Goal: Task Accomplishment & Management: Manage account settings

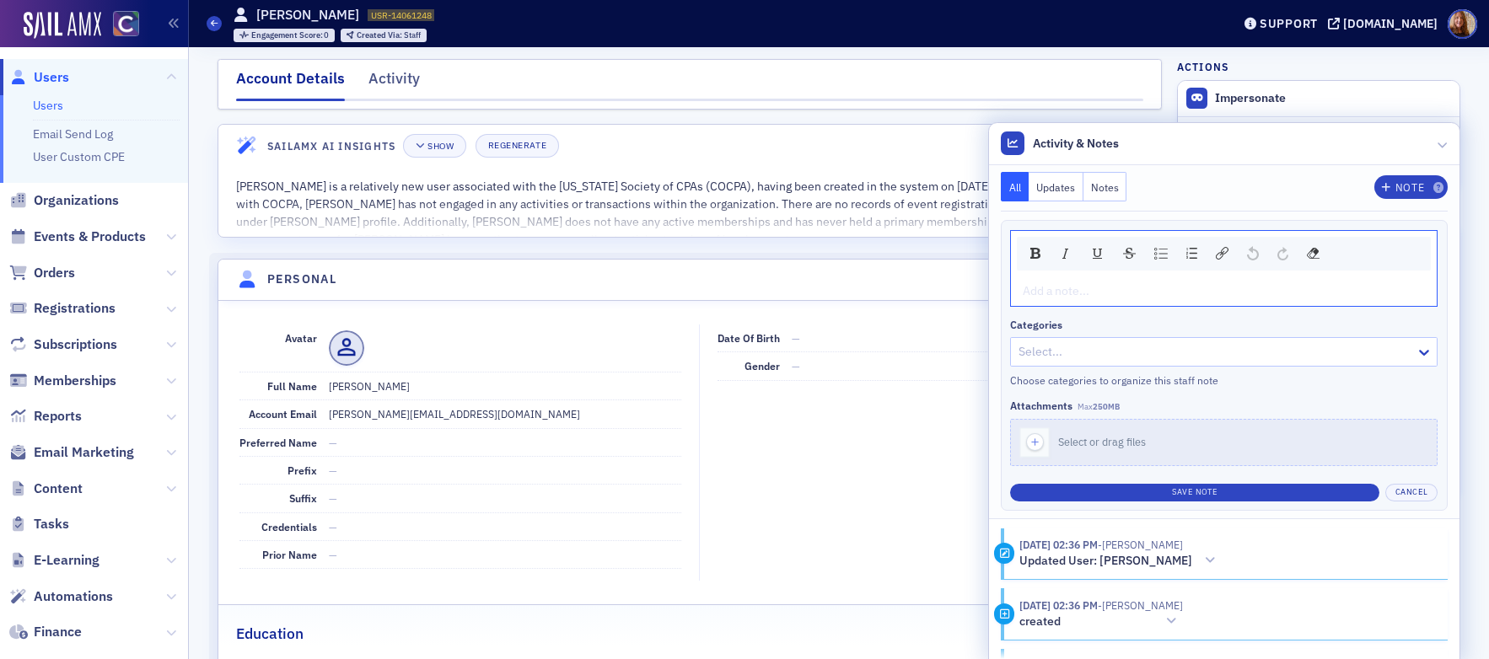
click at [48, 109] on link "Users" at bounding box center [48, 105] width 30 height 15
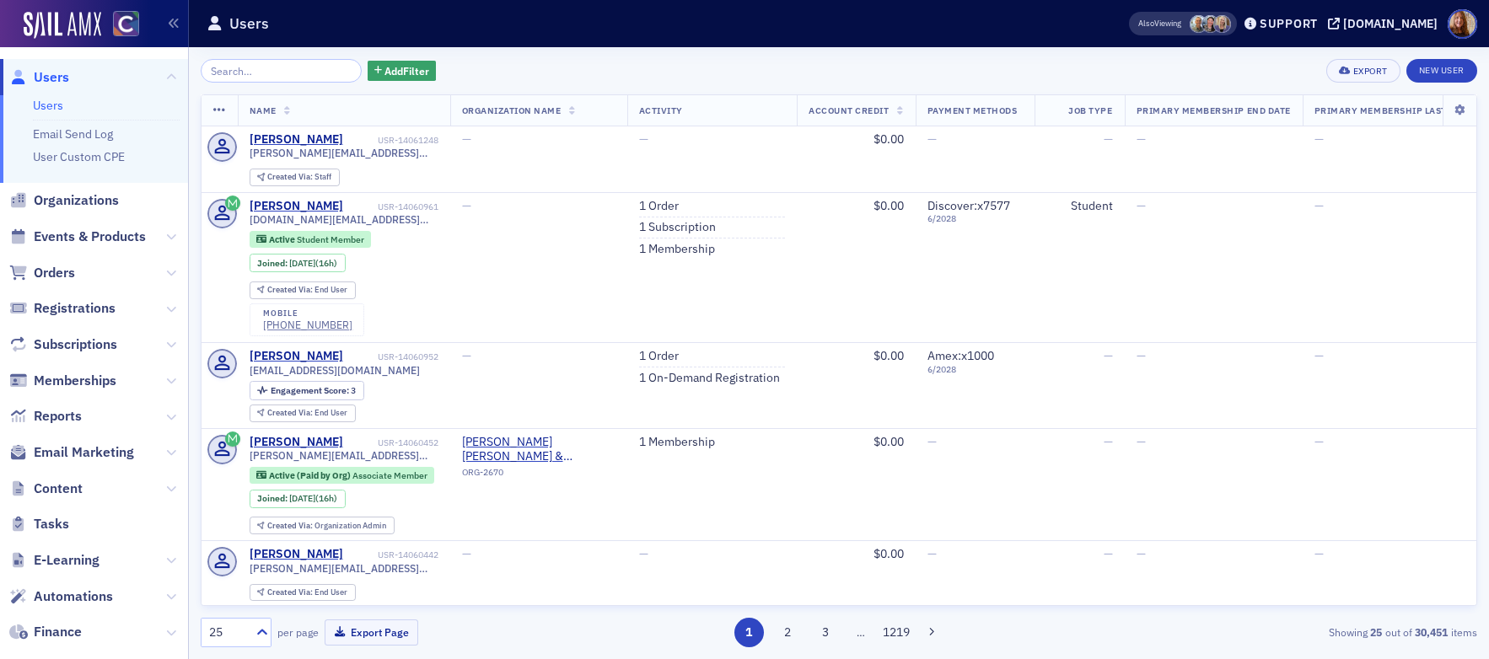
click at [62, 105] on link "Users" at bounding box center [48, 105] width 30 height 15
click at [62, 266] on span "Orders" at bounding box center [54, 273] width 41 height 19
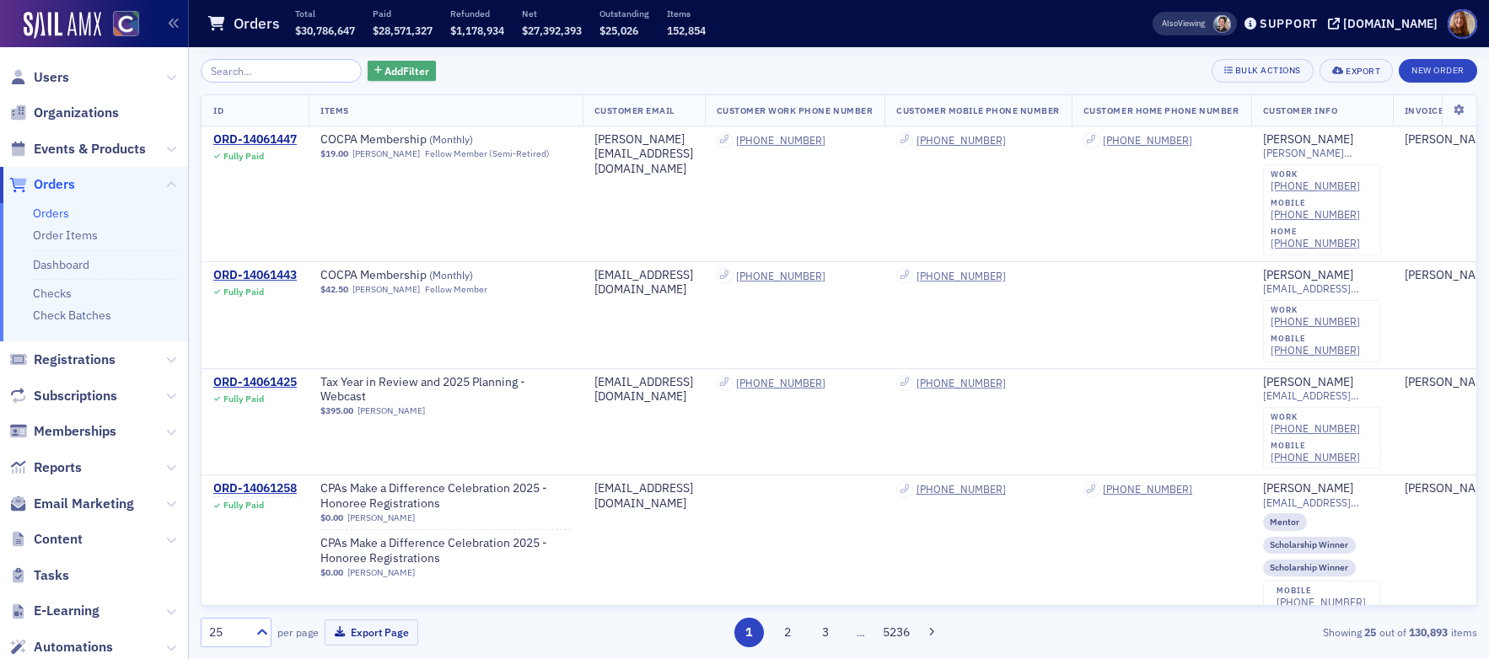
click at [410, 78] on button "Add Filter" at bounding box center [401, 71] width 69 height 21
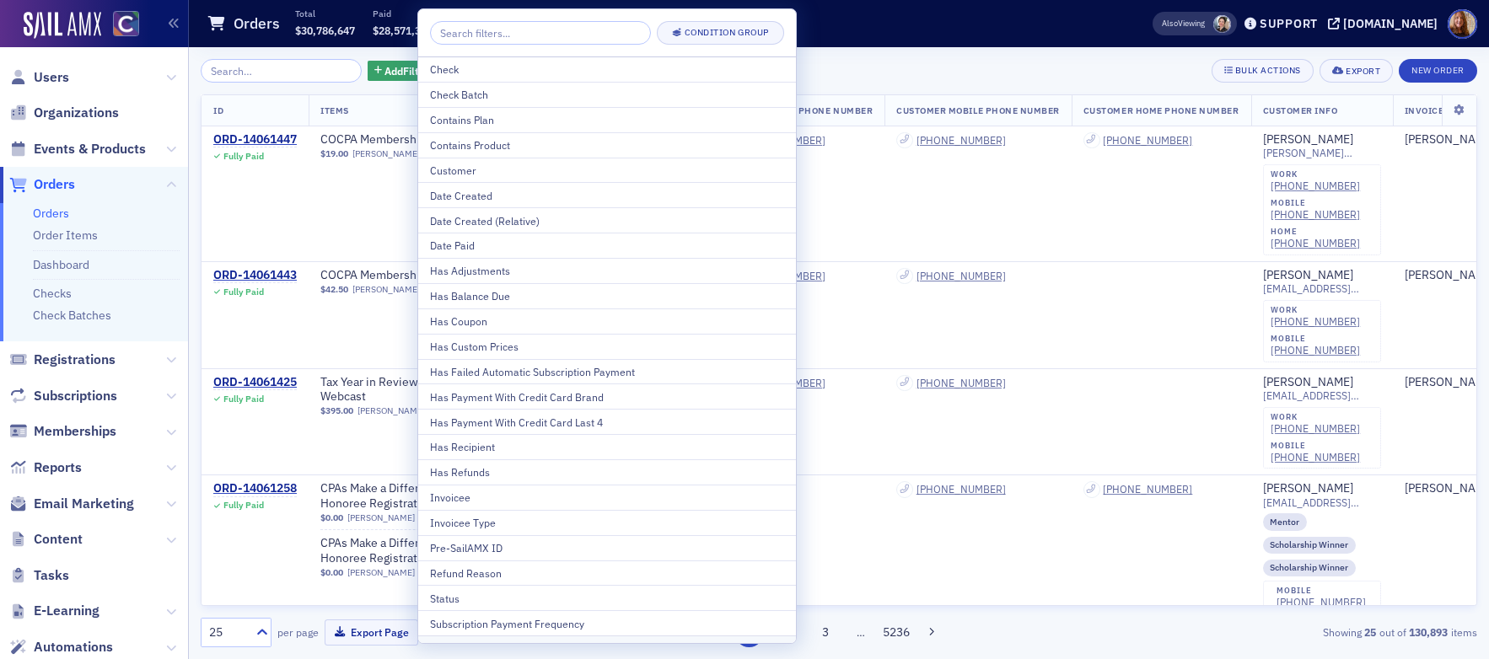
click at [469, 598] on div "Status" at bounding box center [607, 598] width 354 height 15
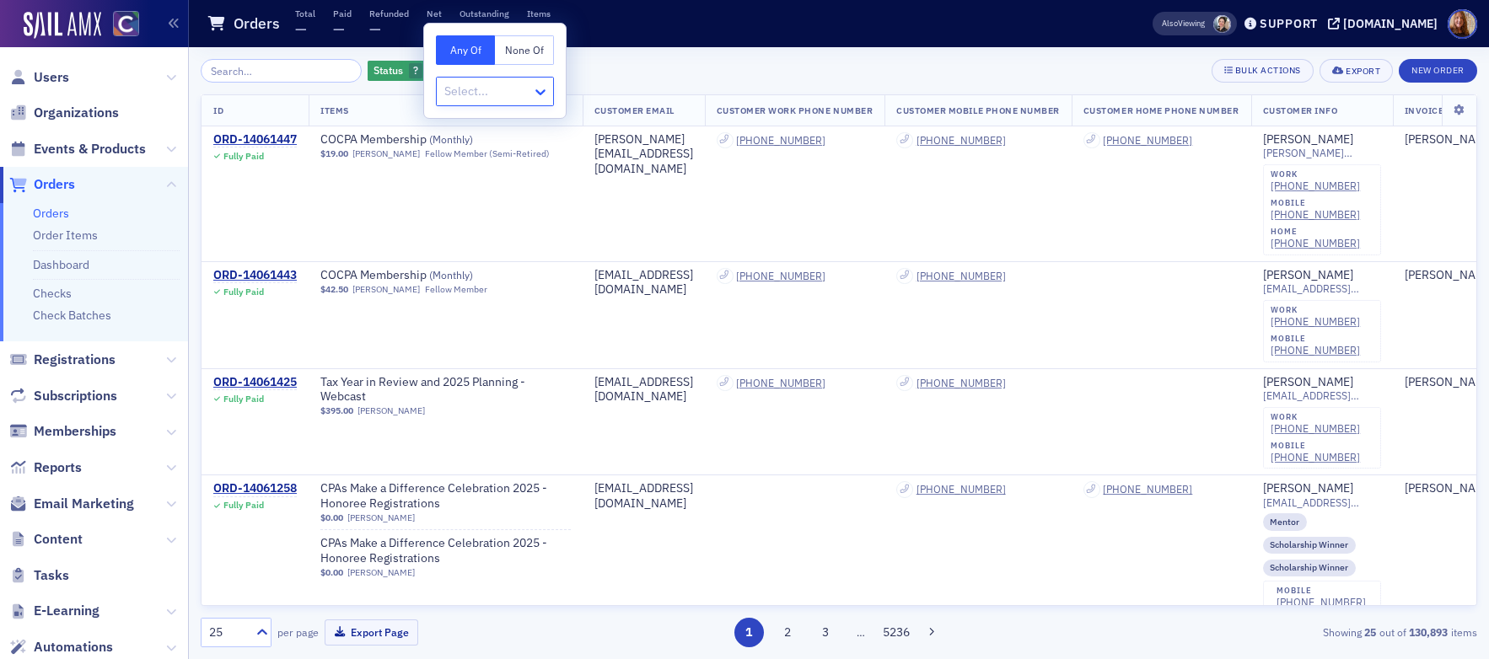
click at [541, 88] on icon at bounding box center [540, 91] width 17 height 17
click at [489, 319] on span "Partially paid" at bounding box center [481, 316] width 68 height 18
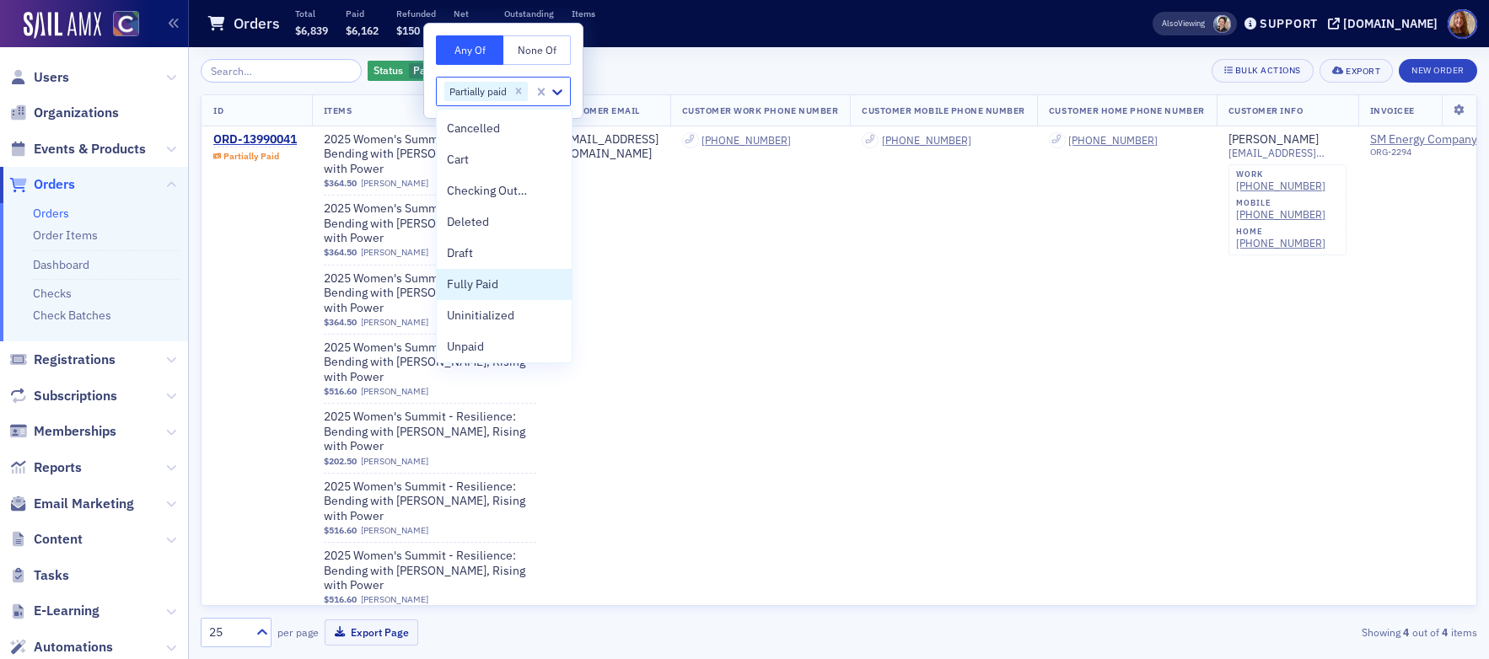
click at [889, 66] on div "Status Partially paid Add Filter Bulk Actions Export New Order" at bounding box center [839, 71] width 1276 height 24
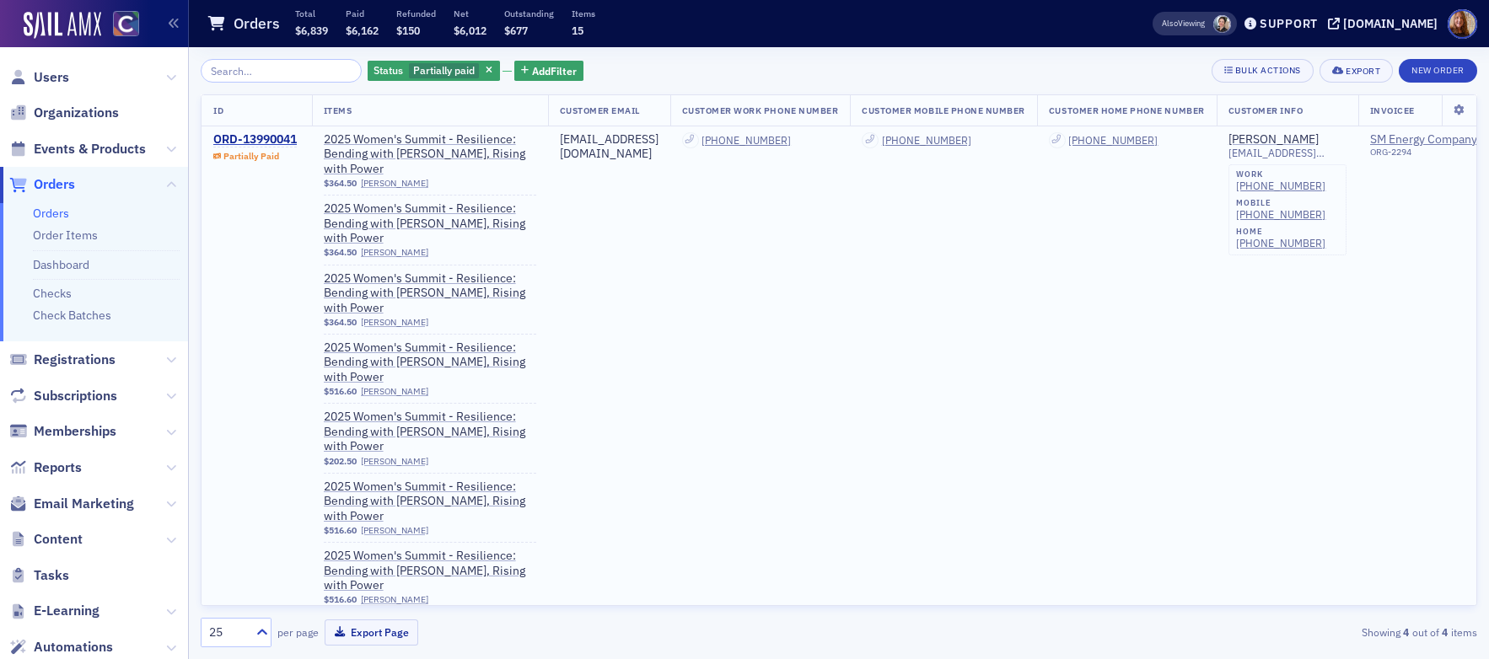
scroll to position [435, 0]
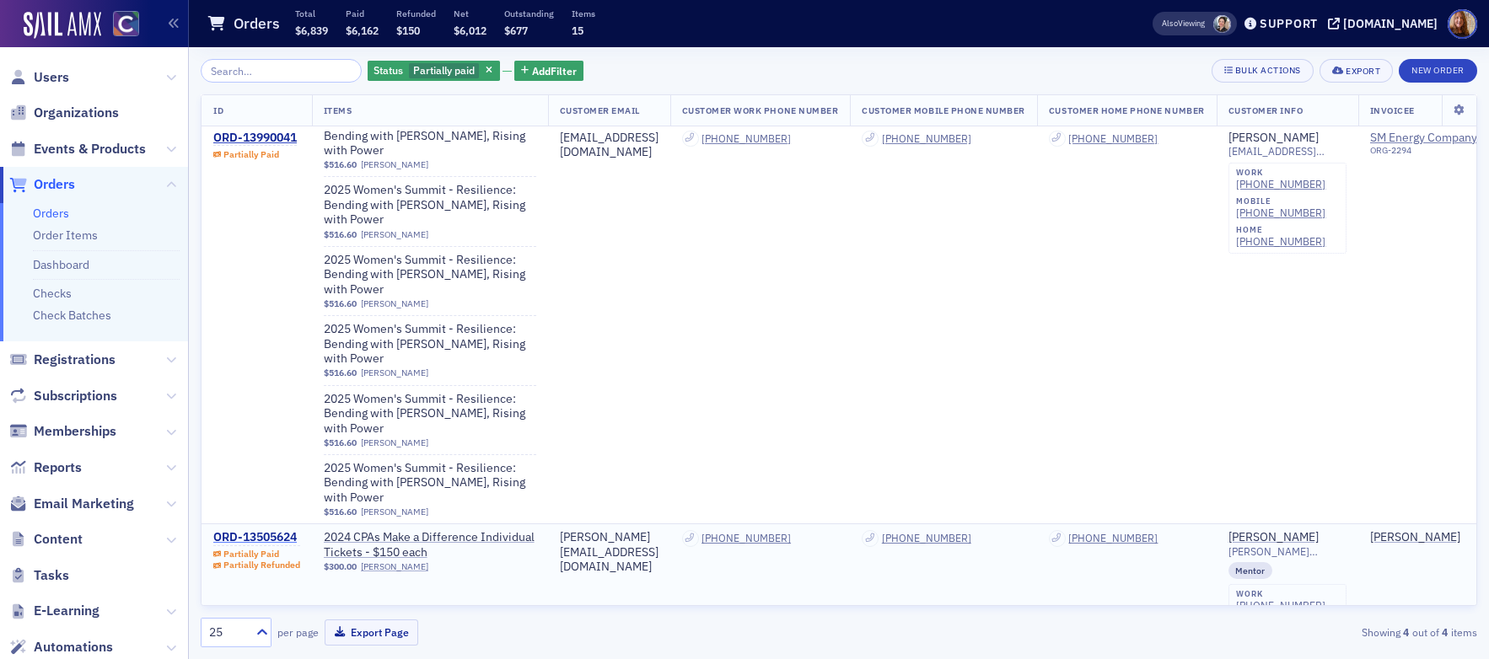
click at [251, 530] on div "ORD-13505624" at bounding box center [256, 537] width 87 height 15
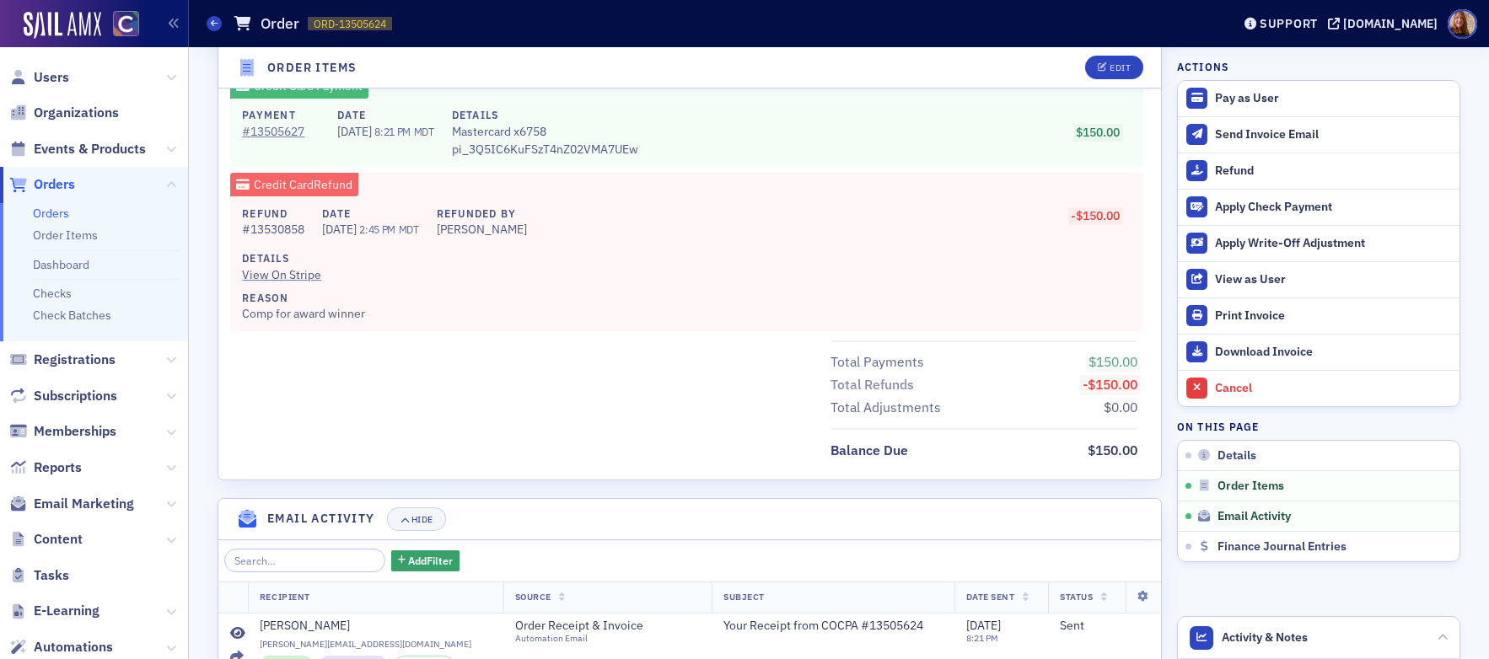
scroll to position [408, 0]
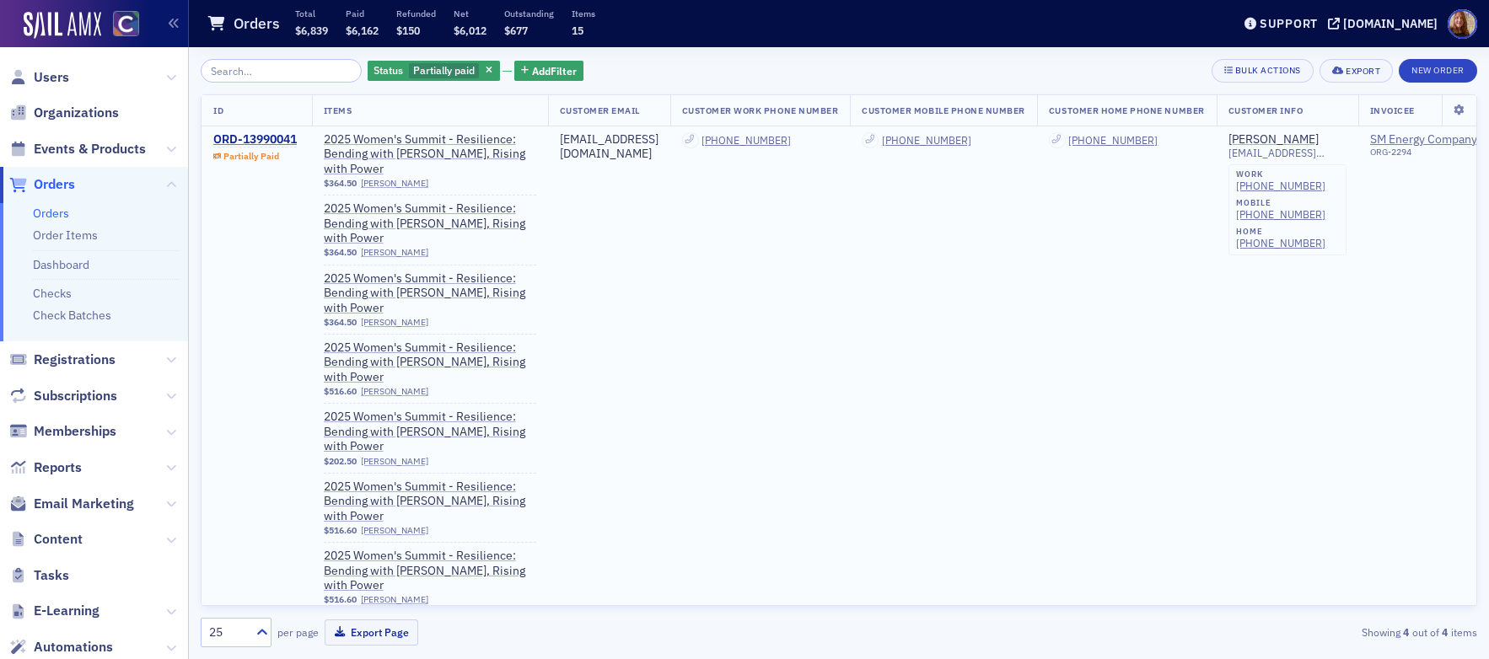
click at [267, 132] on div "ORD-13990041" at bounding box center [254, 139] width 83 height 15
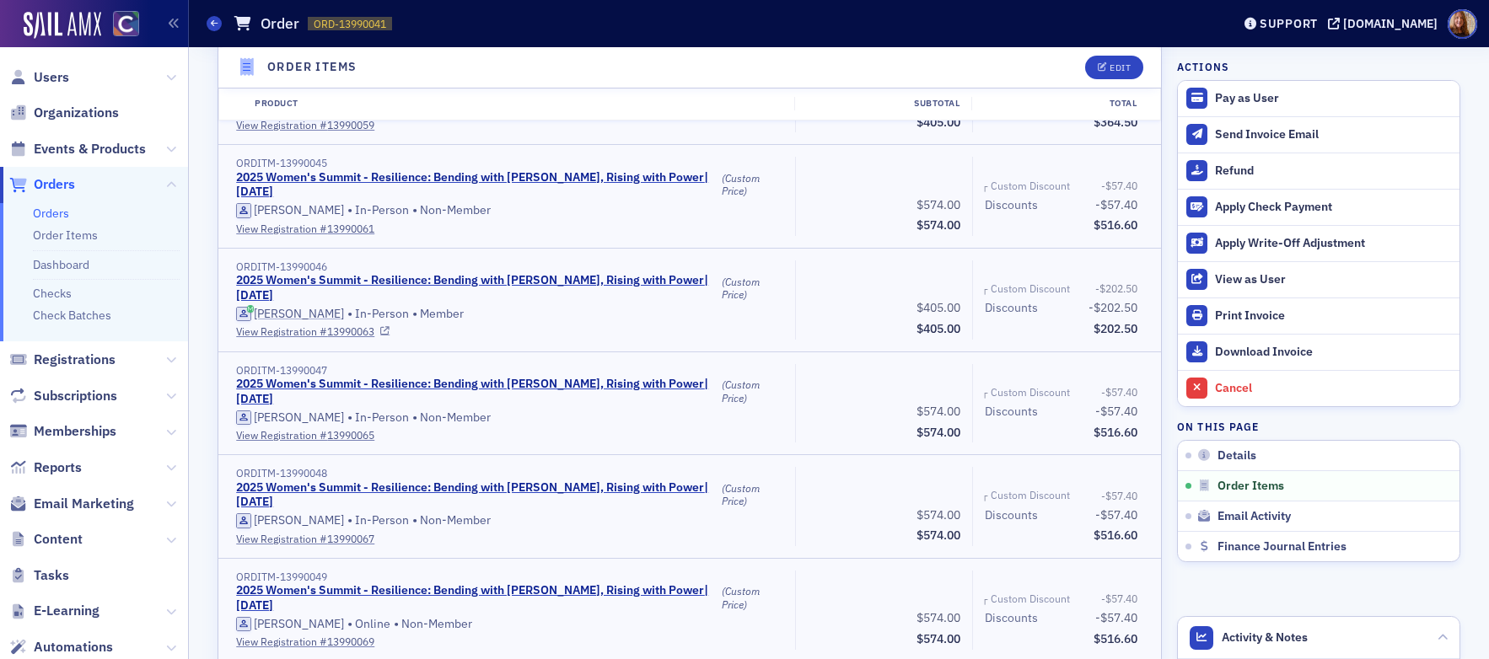
scroll to position [834, 0]
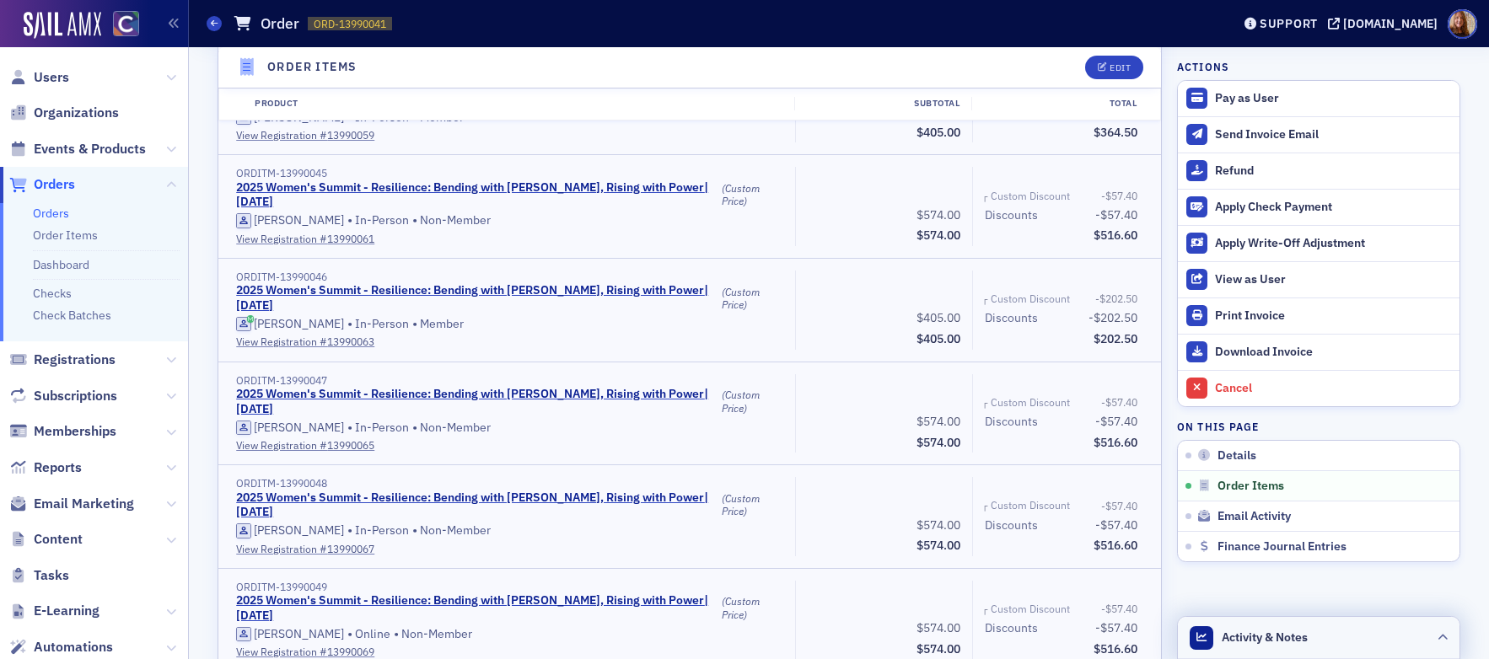
click at [1330, 630] on header "Activity & Notes" at bounding box center [1319, 638] width 282 height 42
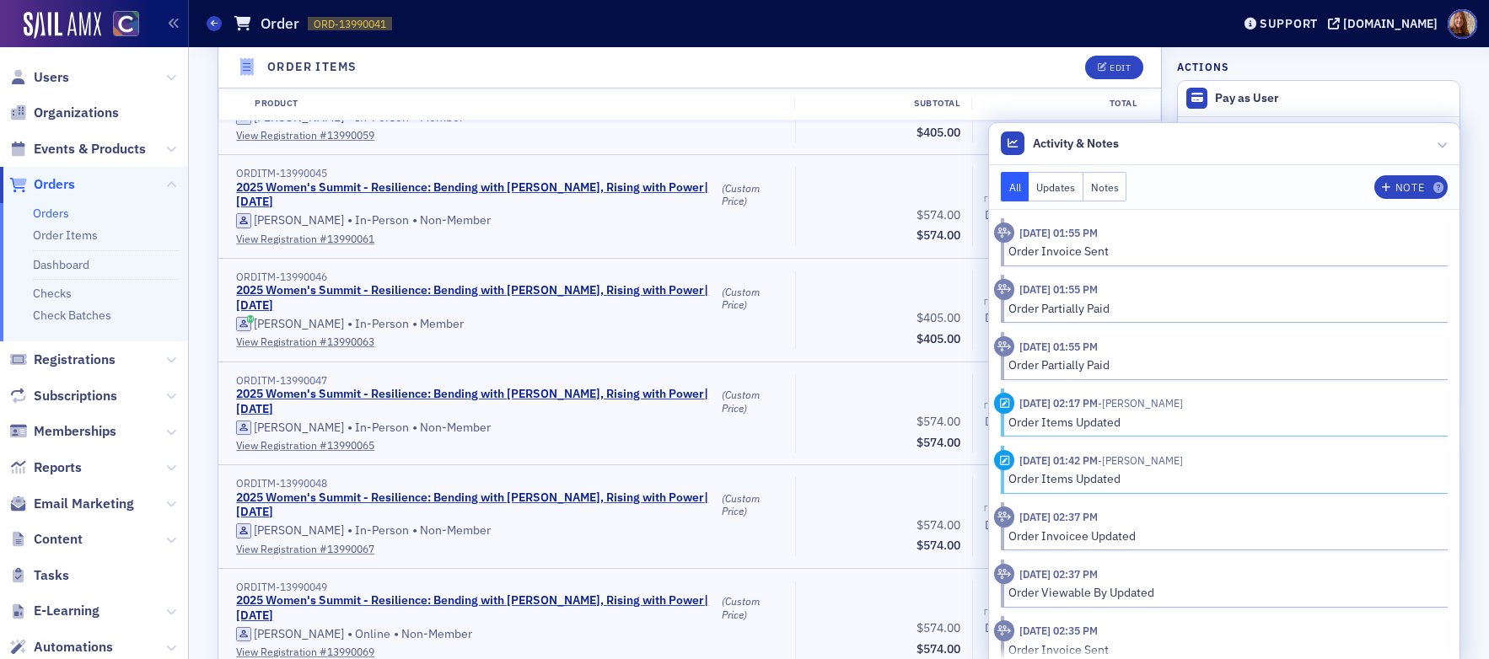
scroll to position [0, 0]
click at [1262, 141] on header "Activity & Notes" at bounding box center [1224, 144] width 470 height 42
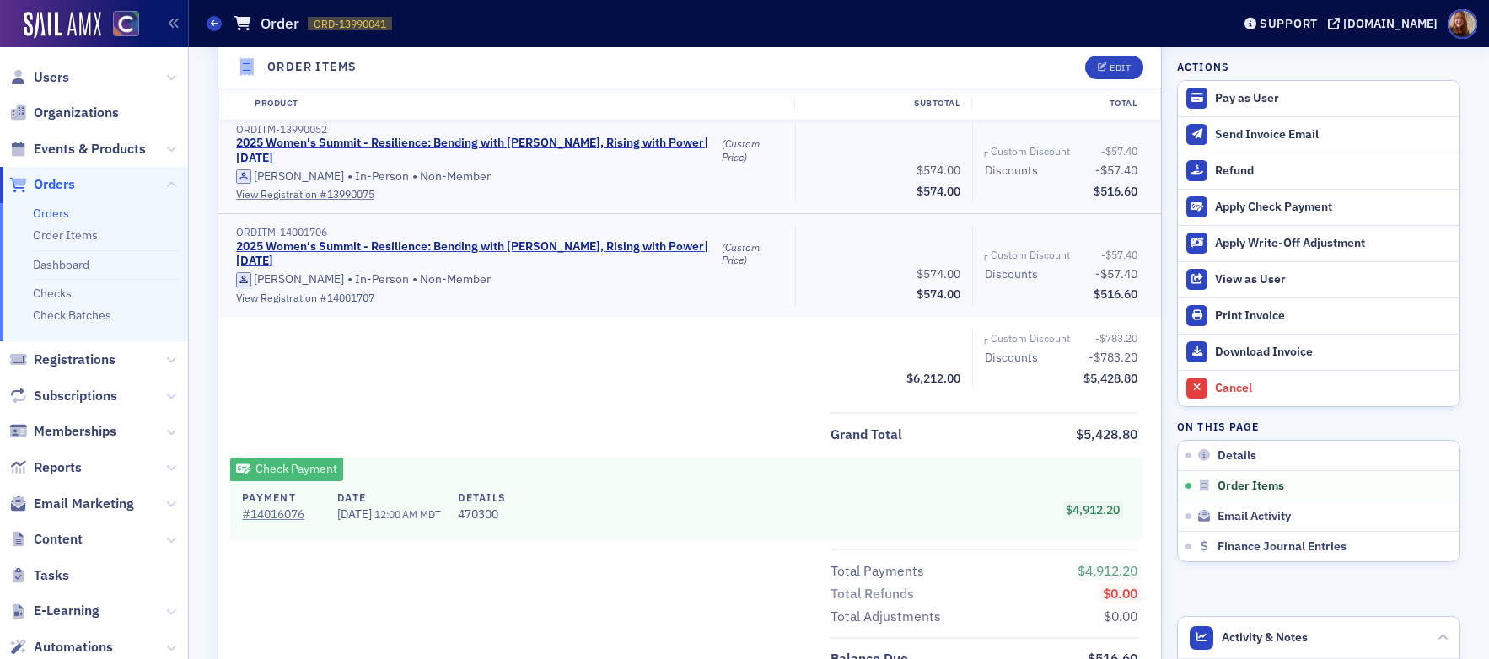
scroll to position [1601, 0]
click at [321, 300] on link "View Registration # 14001707" at bounding box center [509, 298] width 547 height 15
click at [282, 199] on link "View Registration # 13990075" at bounding box center [509, 194] width 547 height 15
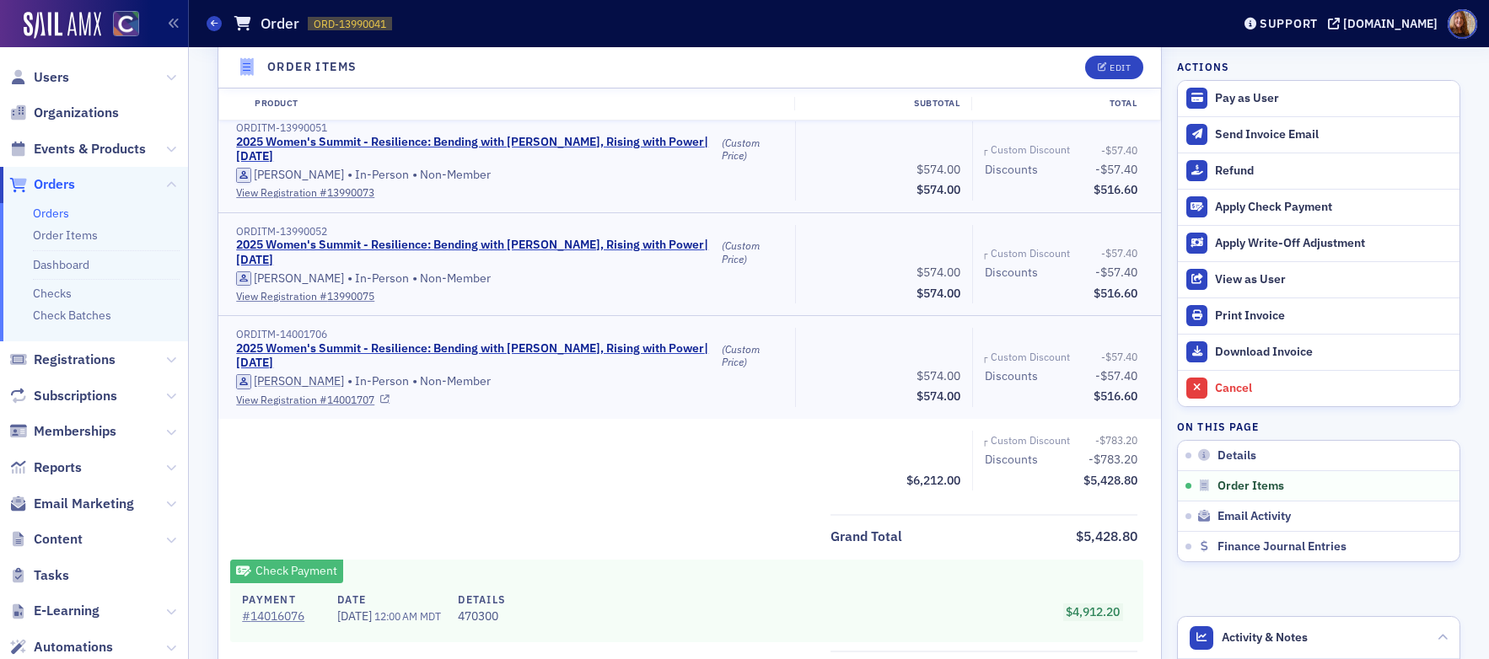
scroll to position [1471, 0]
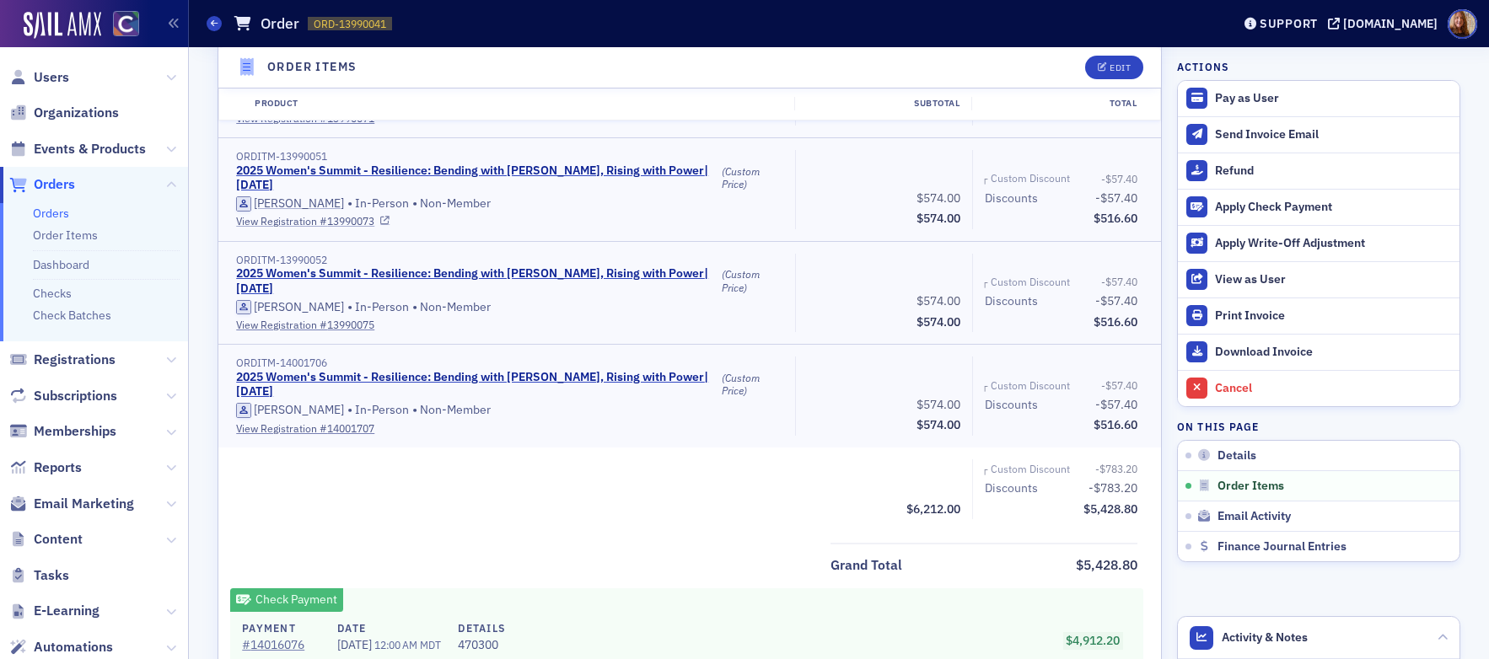
click at [266, 215] on link "View Registration # 13990073" at bounding box center [509, 220] width 547 height 15
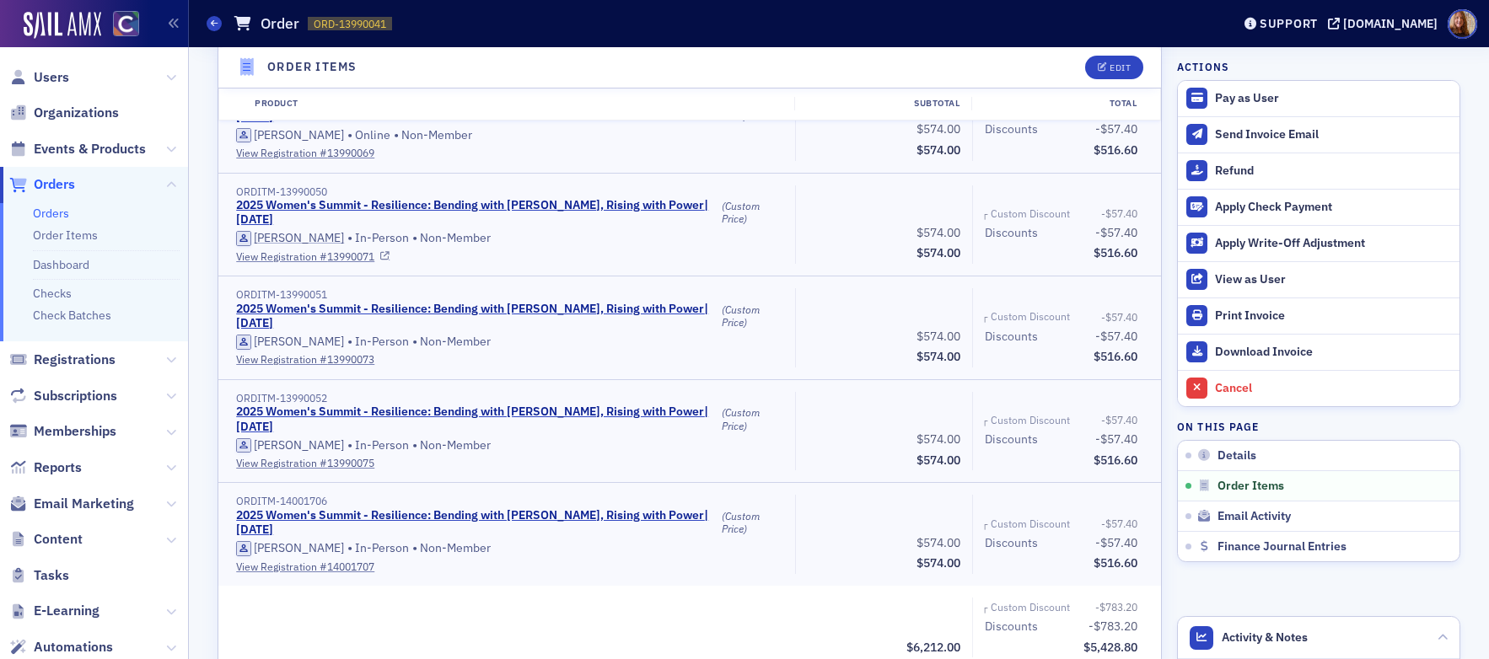
scroll to position [1329, 0]
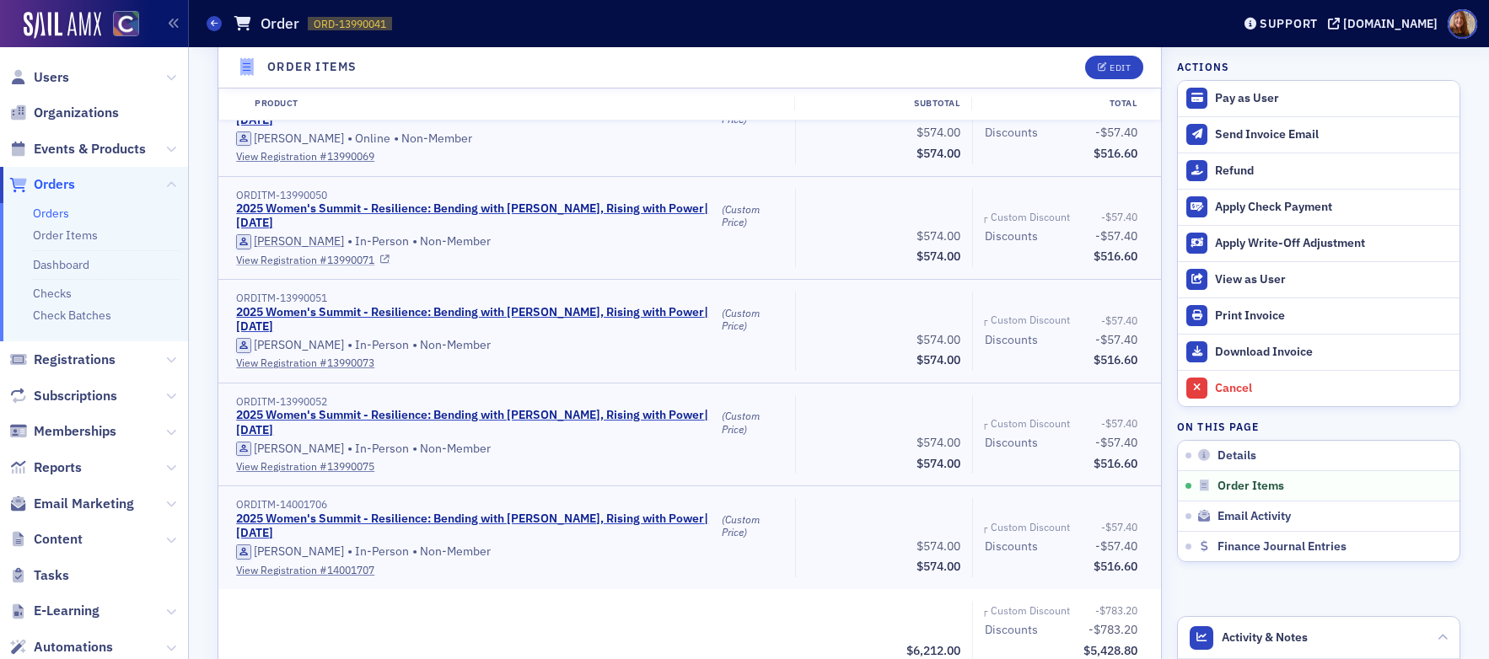
click at [267, 260] on link "View Registration # 13990071" at bounding box center [509, 259] width 547 height 15
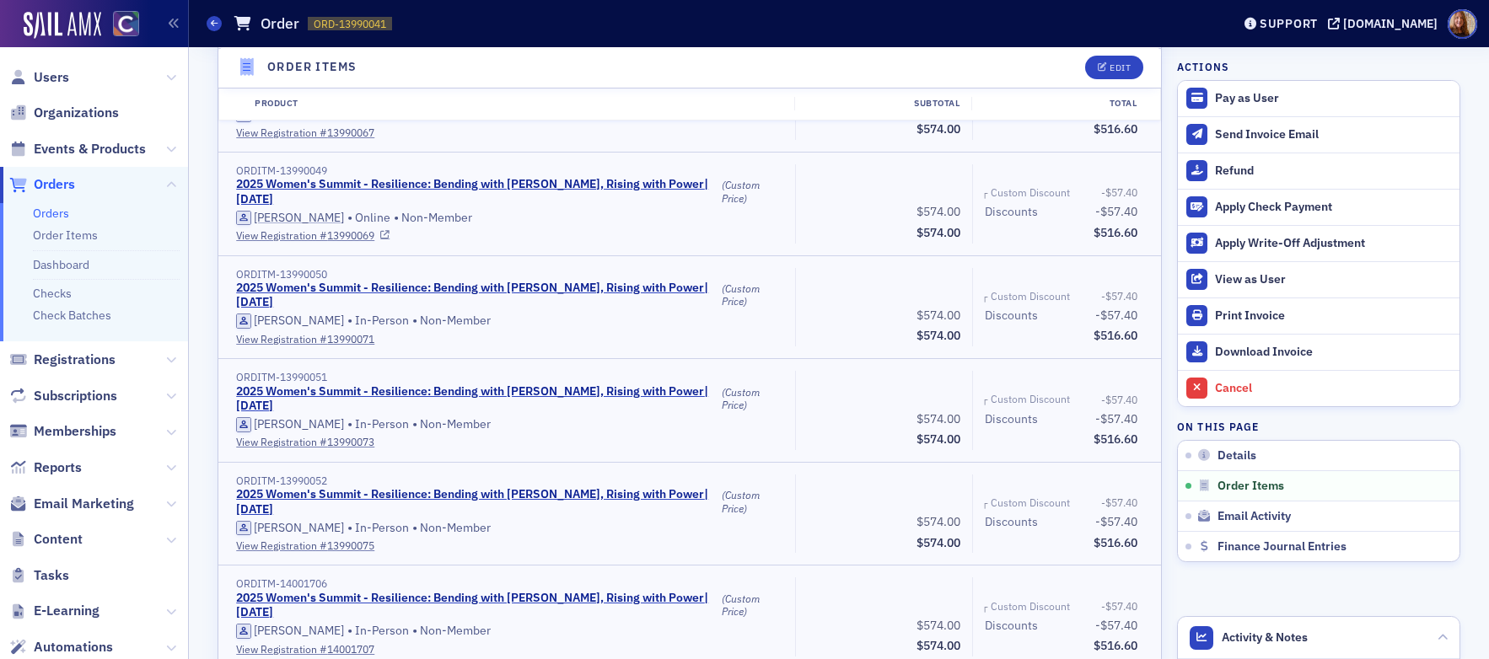
scroll to position [1247, 0]
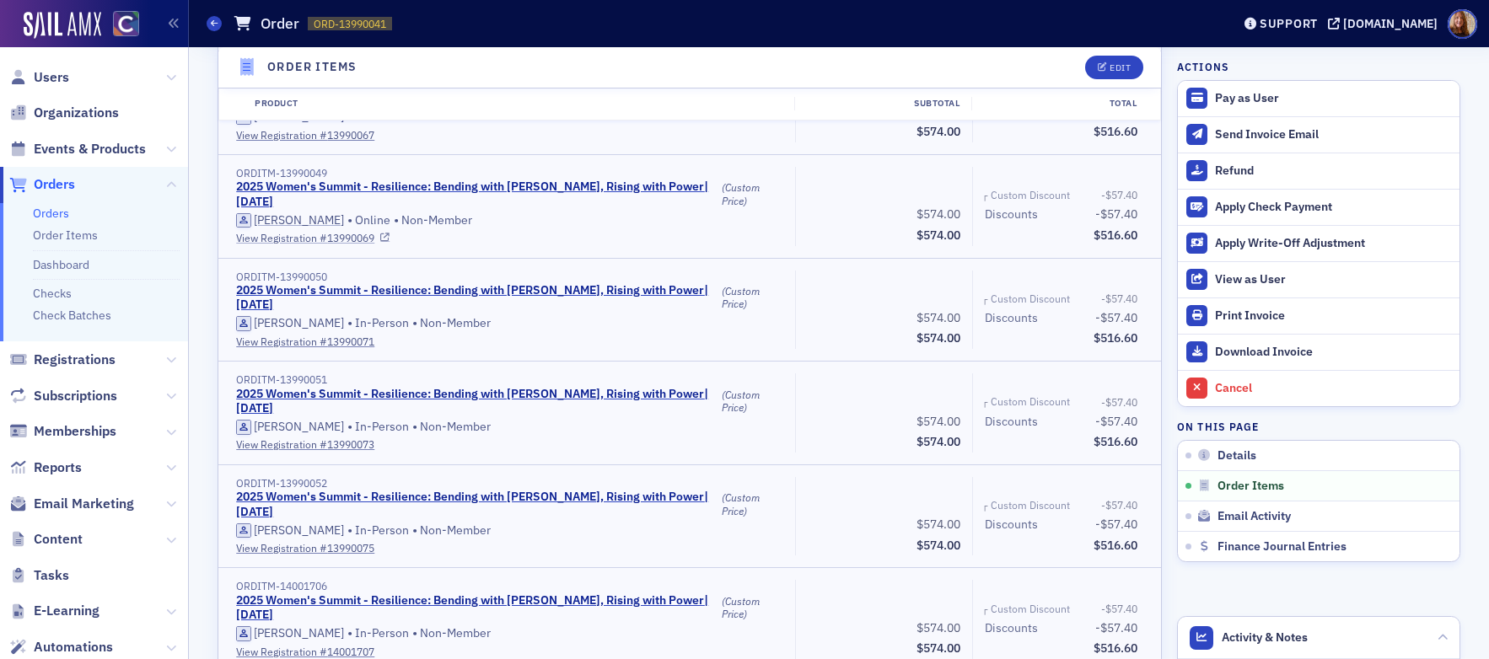
click at [287, 239] on link "View Registration # 13990069" at bounding box center [509, 237] width 547 height 15
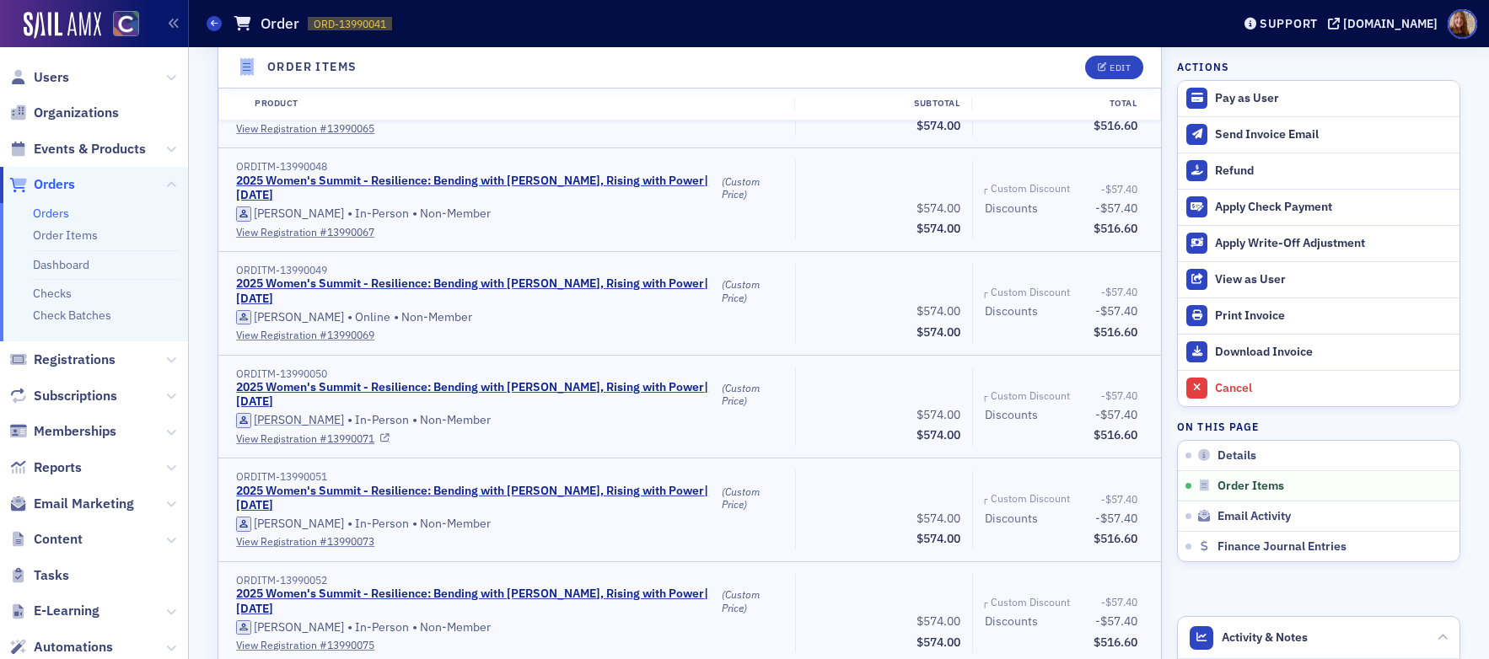
scroll to position [1126, 0]
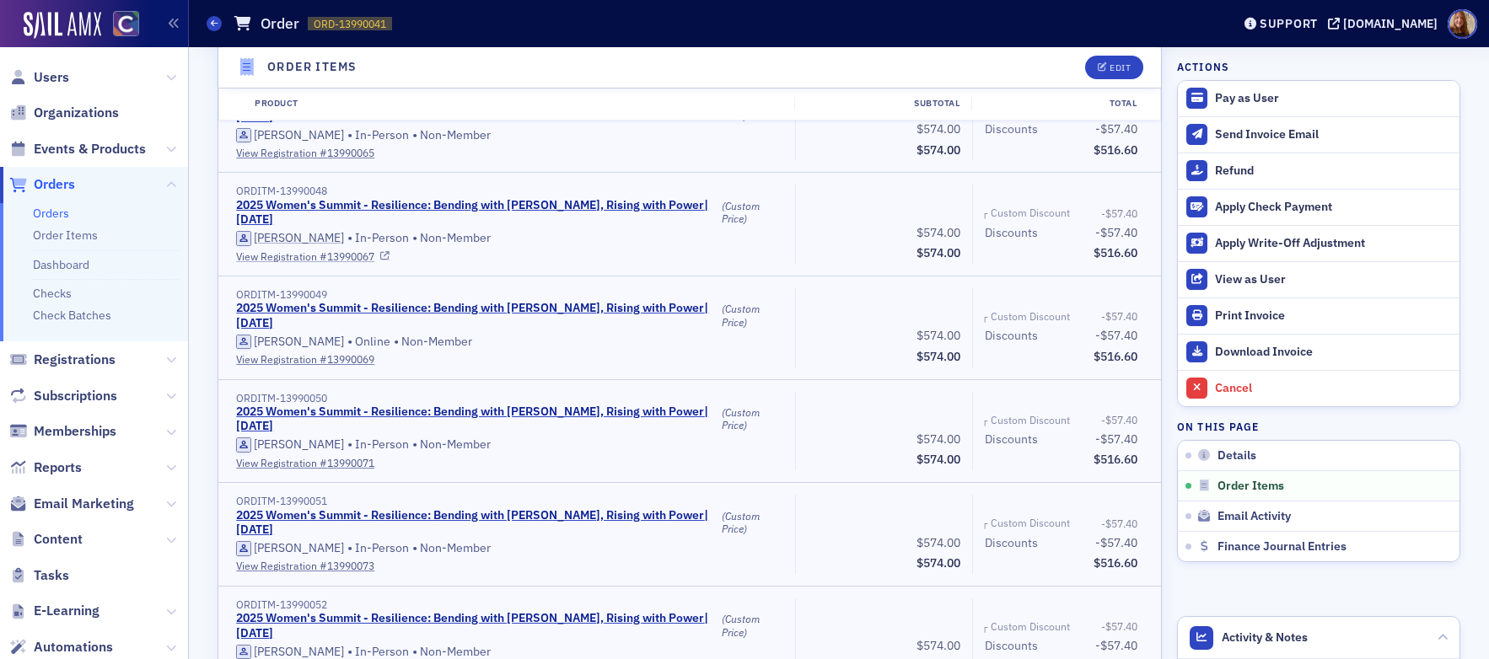
click at [273, 258] on link "View Registration # 13990067" at bounding box center [509, 256] width 547 height 15
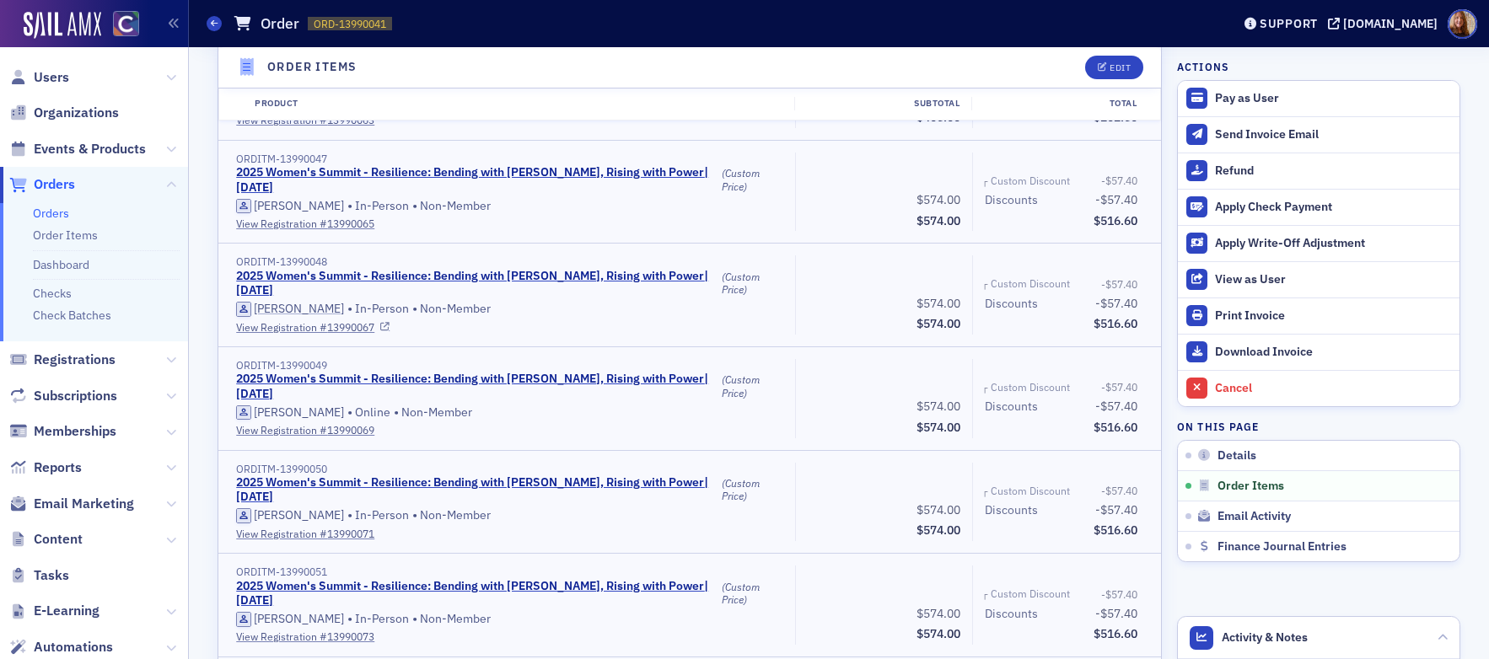
scroll to position [1054, 0]
click at [295, 221] on link "View Registration # 13990065" at bounding box center [509, 224] width 547 height 15
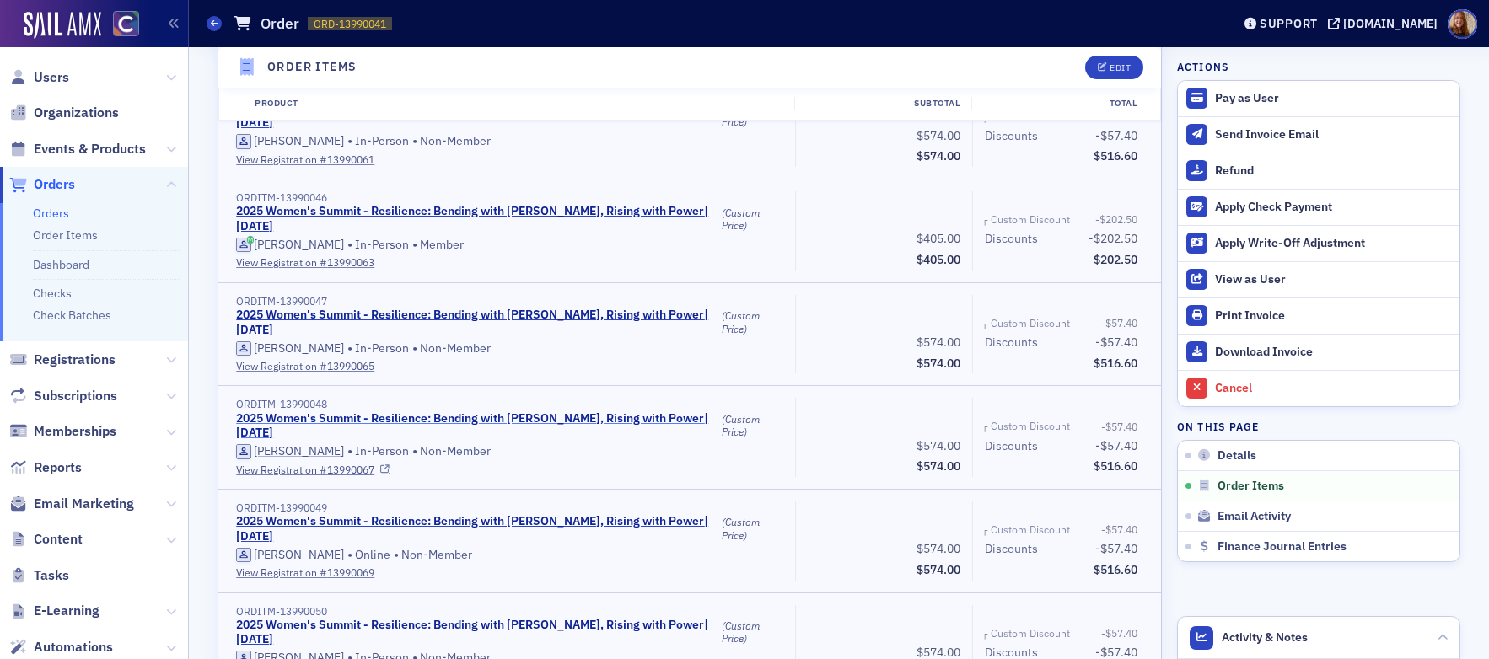
scroll to position [905, 0]
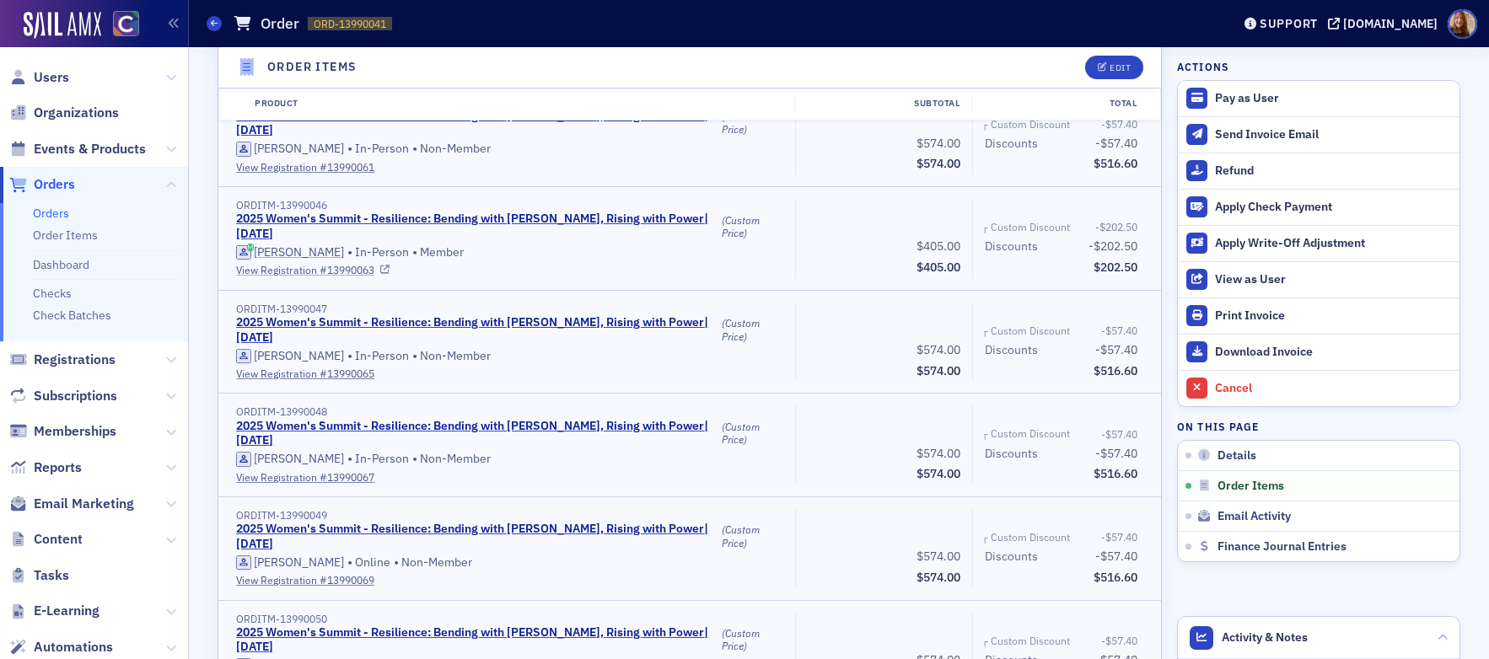
click at [290, 266] on link "View Registration # 13990063" at bounding box center [509, 269] width 547 height 15
click at [267, 166] on link "View Registration # 13990061" at bounding box center [509, 166] width 547 height 15
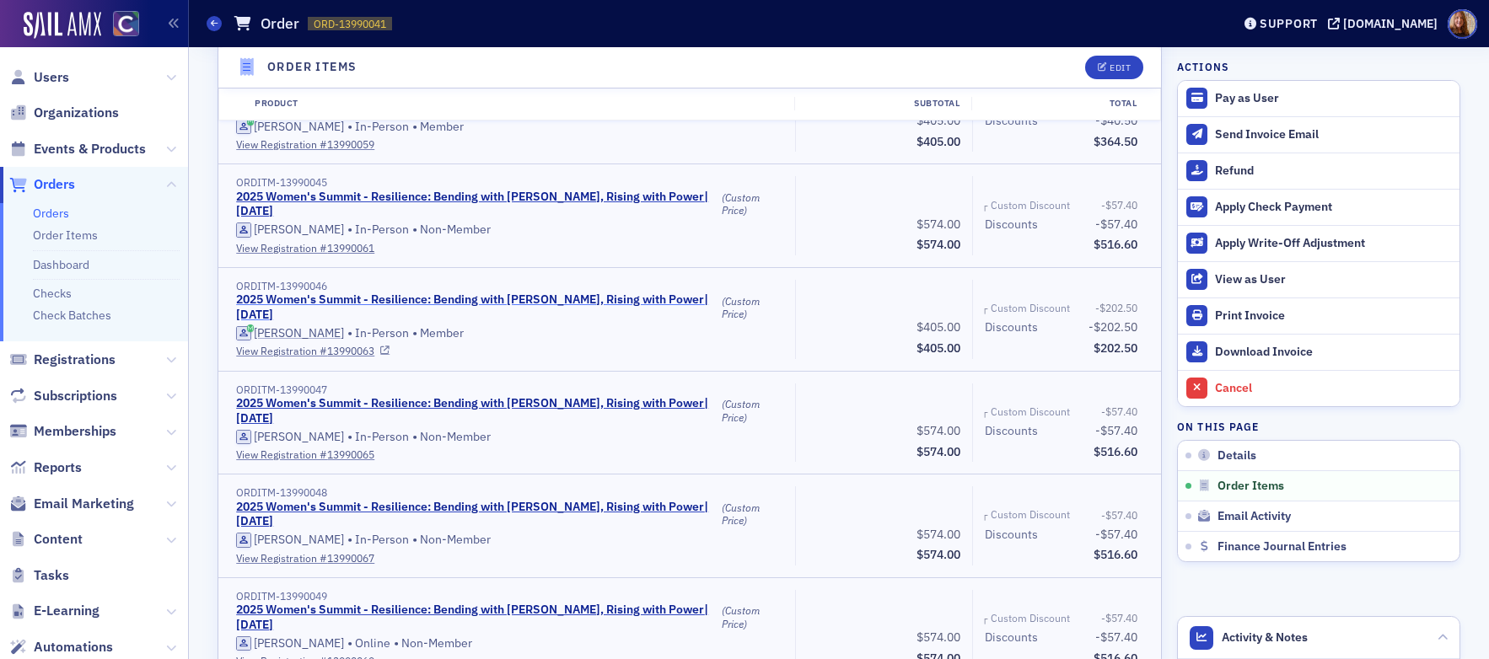
scroll to position [739, 0]
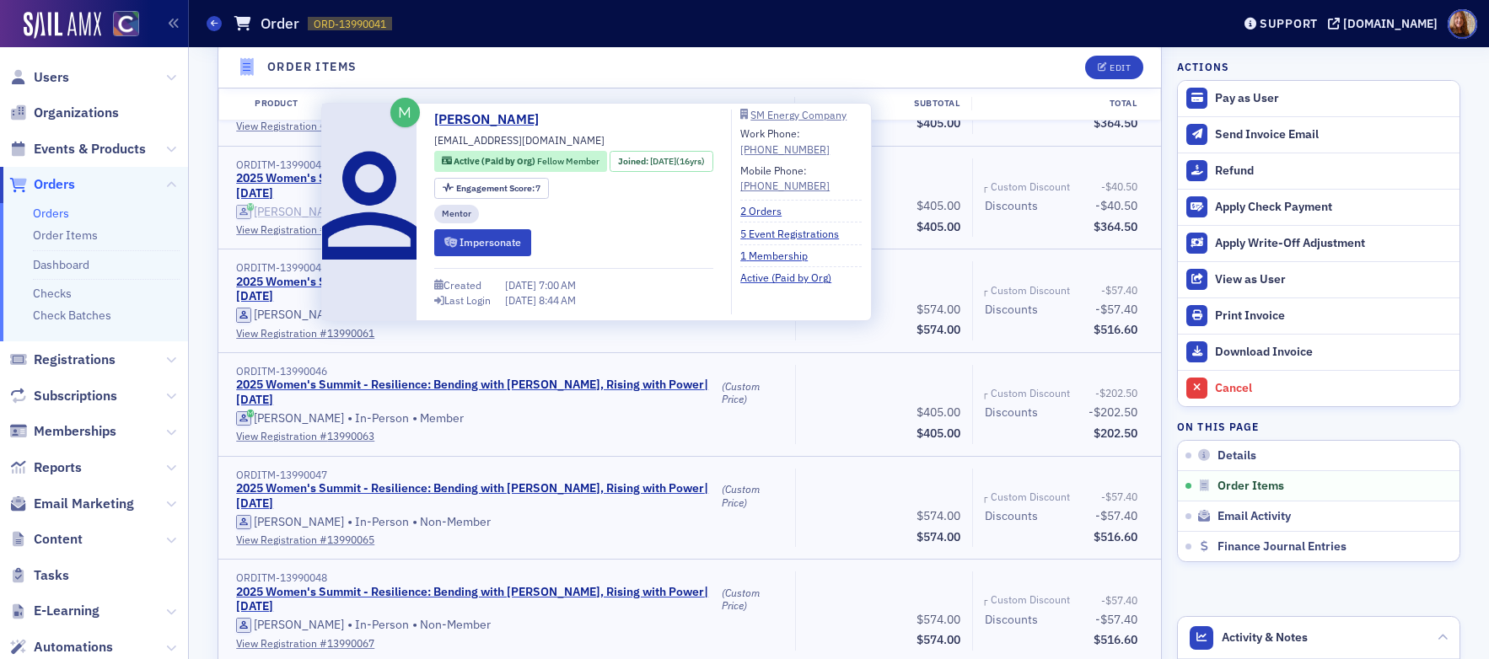
click at [273, 211] on div "Erin McCorkle" at bounding box center [299, 212] width 90 height 15
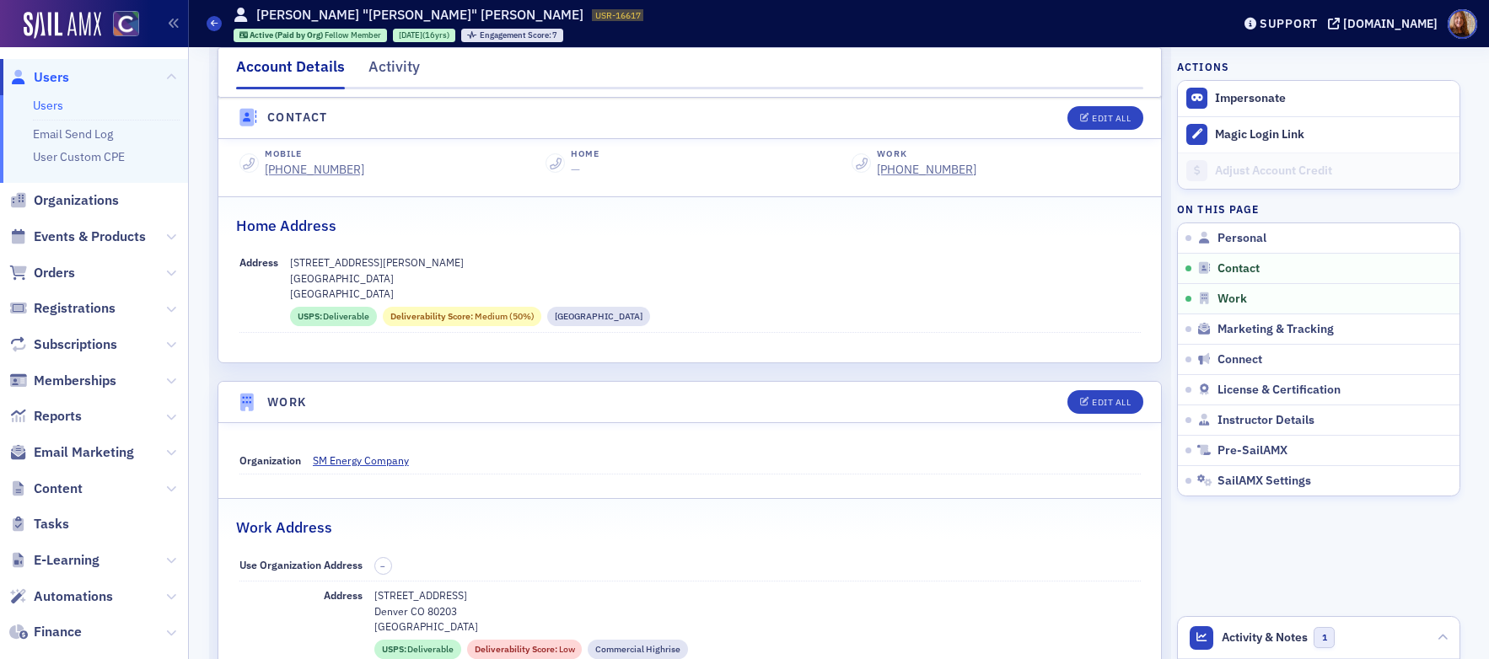
scroll to position [743, 0]
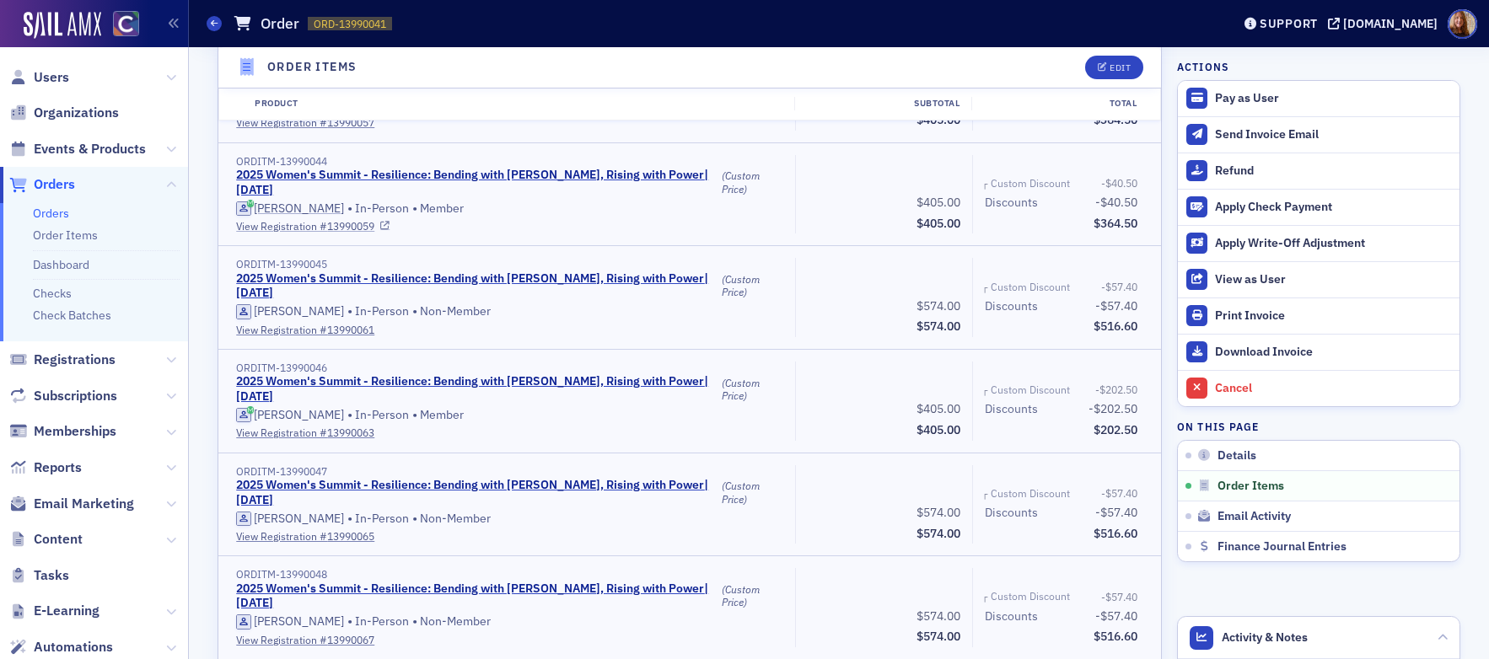
click at [288, 225] on link "View Registration # 13990059" at bounding box center [509, 225] width 547 height 15
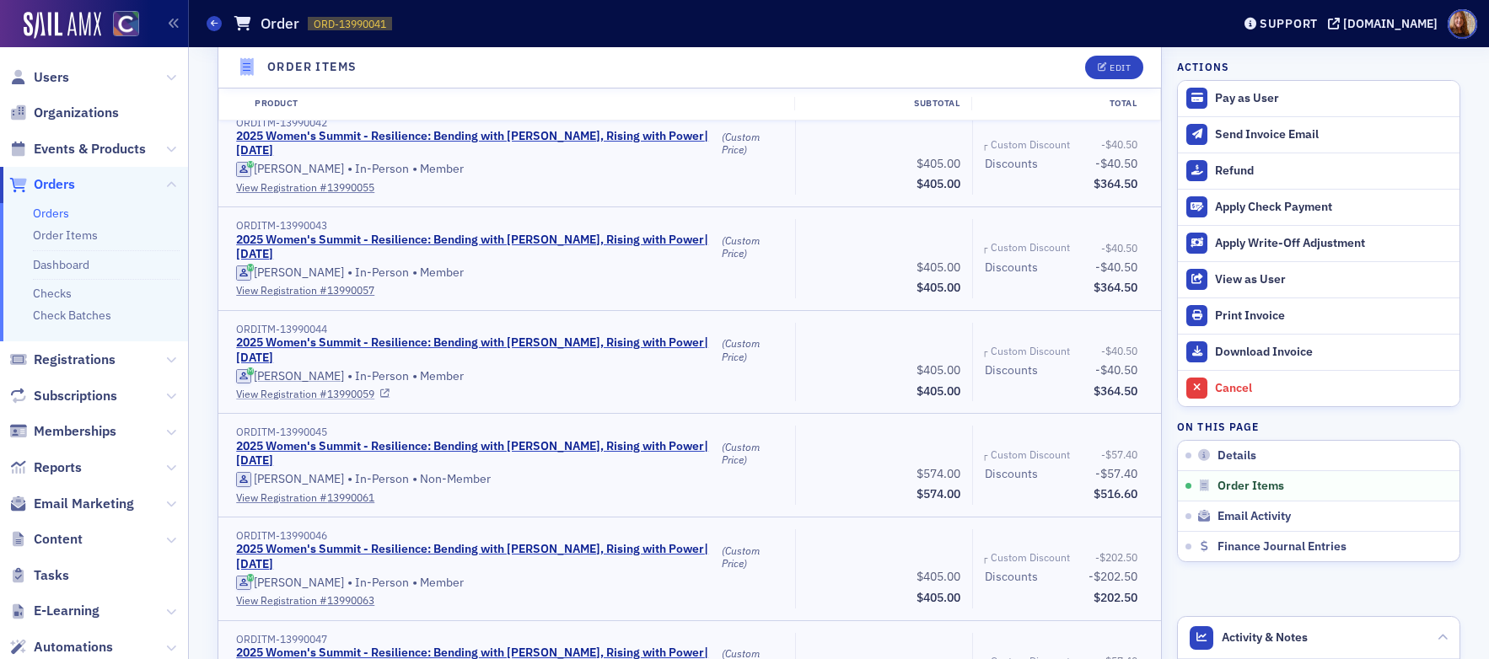
scroll to position [564, 0]
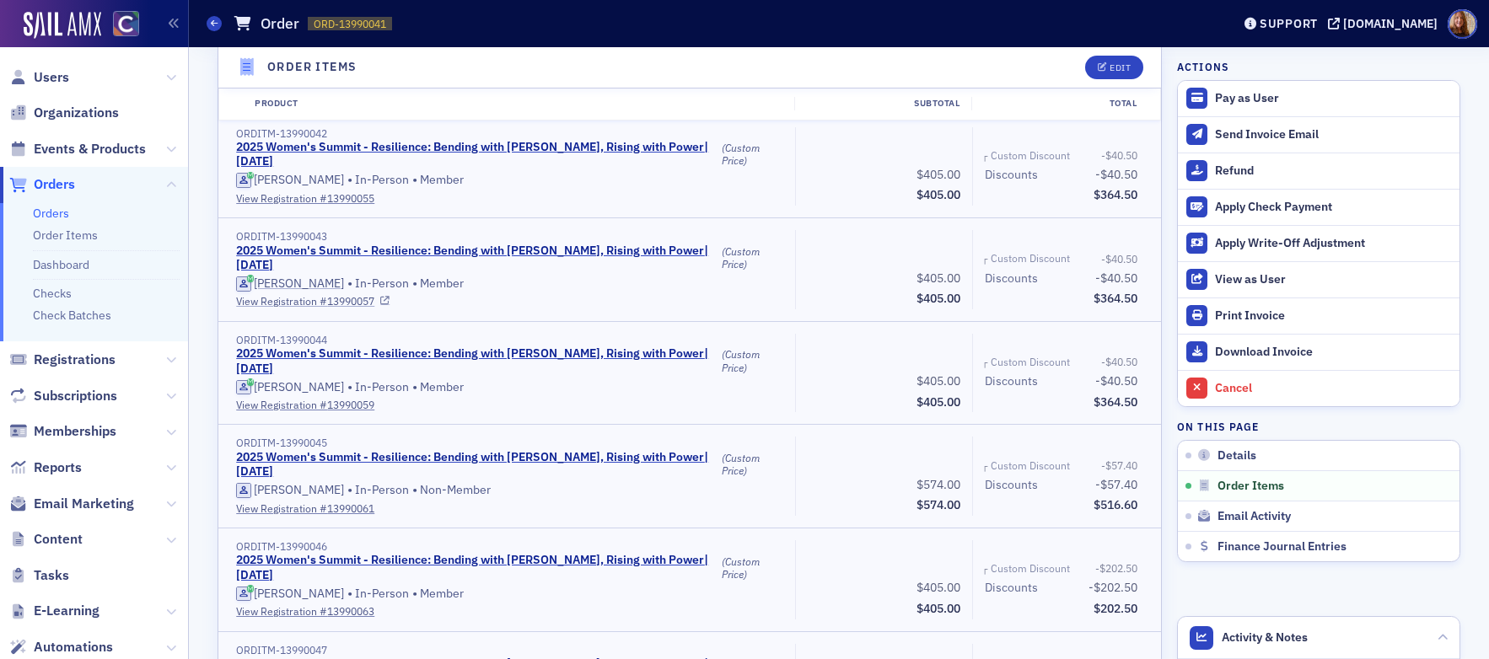
click at [276, 302] on link "View Registration # 13990057" at bounding box center [509, 300] width 547 height 15
click at [289, 201] on link "View Registration # 13990055" at bounding box center [509, 197] width 547 height 15
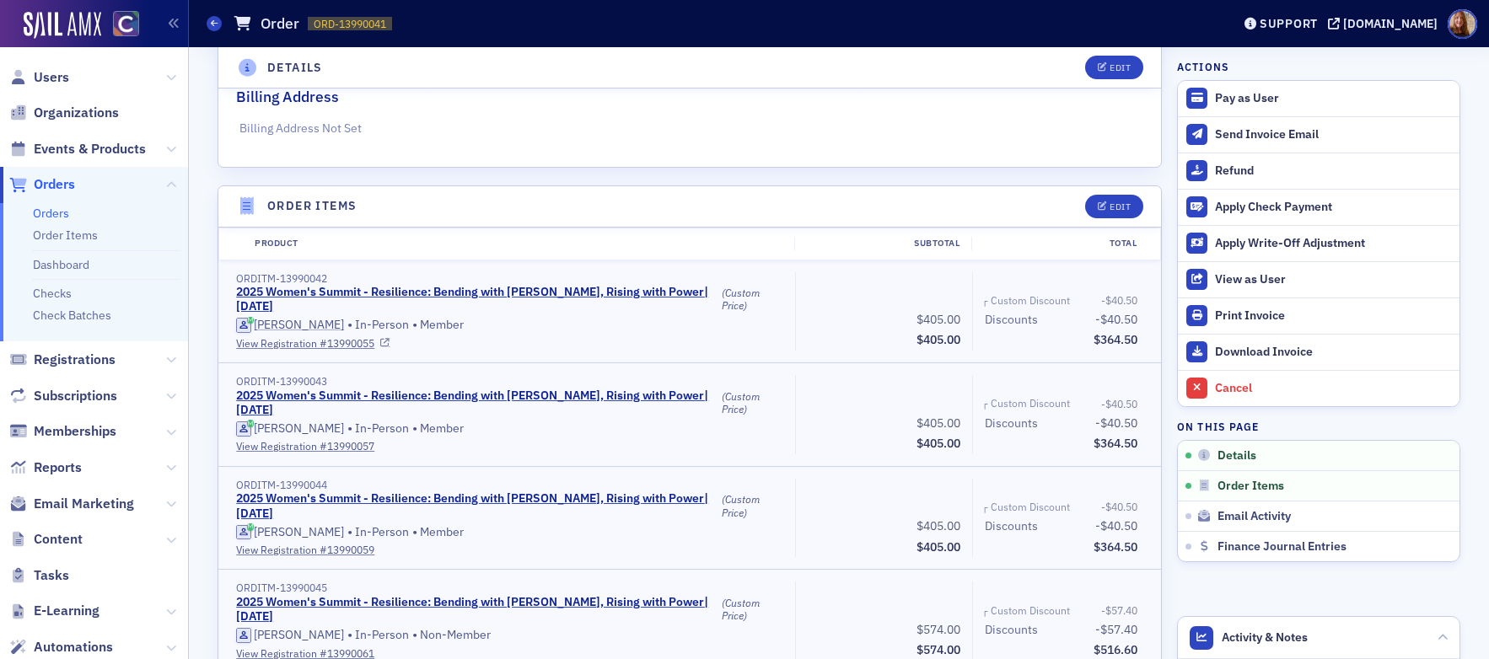
scroll to position [416, 0]
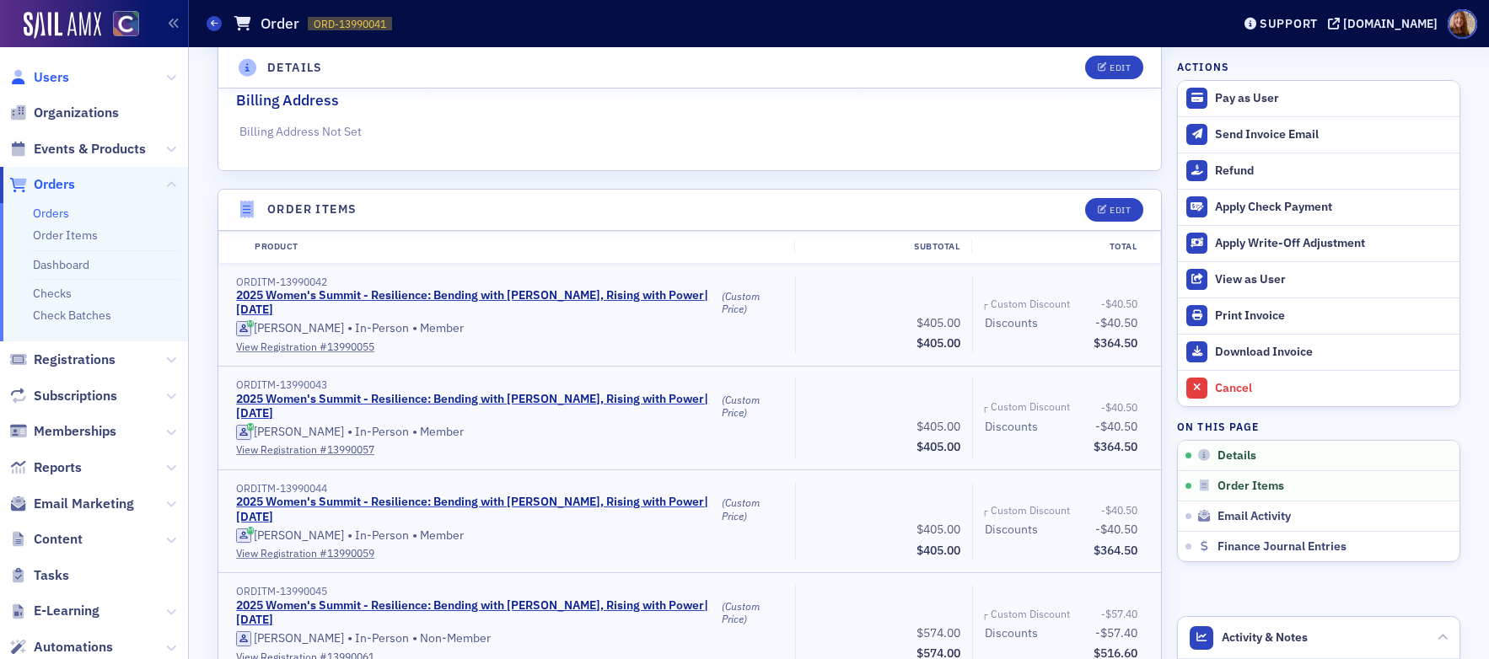
click at [55, 77] on span "Users" at bounding box center [51, 77] width 35 height 19
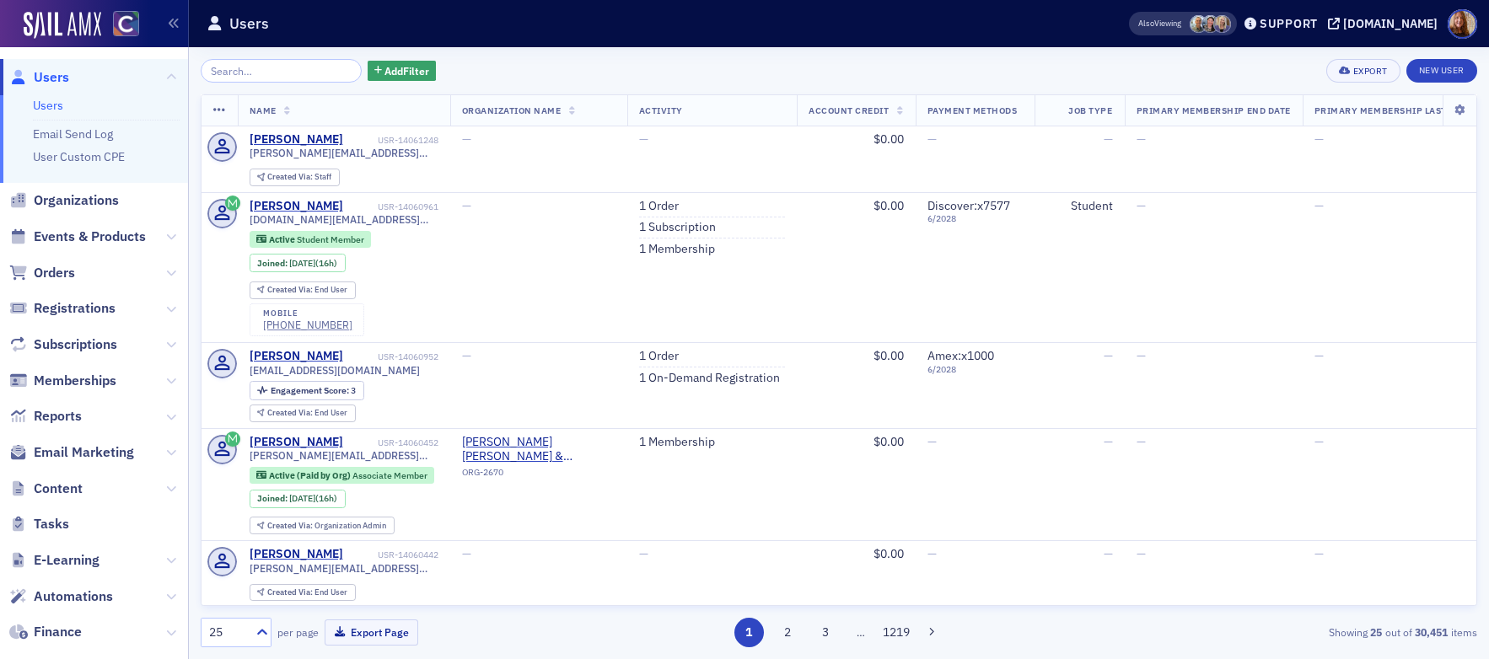
click at [571, 70] on div "Add Filter Export New User" at bounding box center [839, 71] width 1276 height 24
drag, startPoint x: 262, startPoint y: 73, endPoint x: 252, endPoint y: 66, distance: 12.6
click at [262, 73] on input "search" at bounding box center [281, 71] width 161 height 24
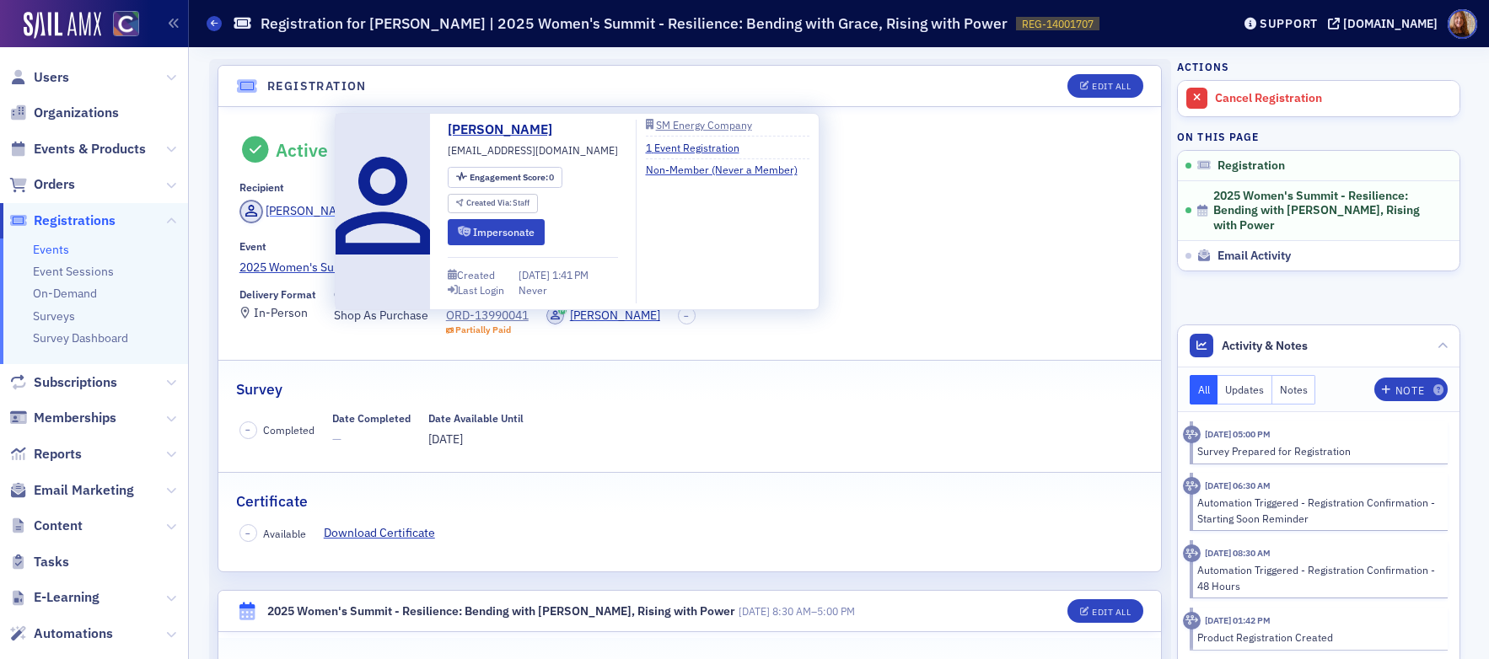
click at [294, 207] on div "[PERSON_NAME]" at bounding box center [311, 211] width 90 height 18
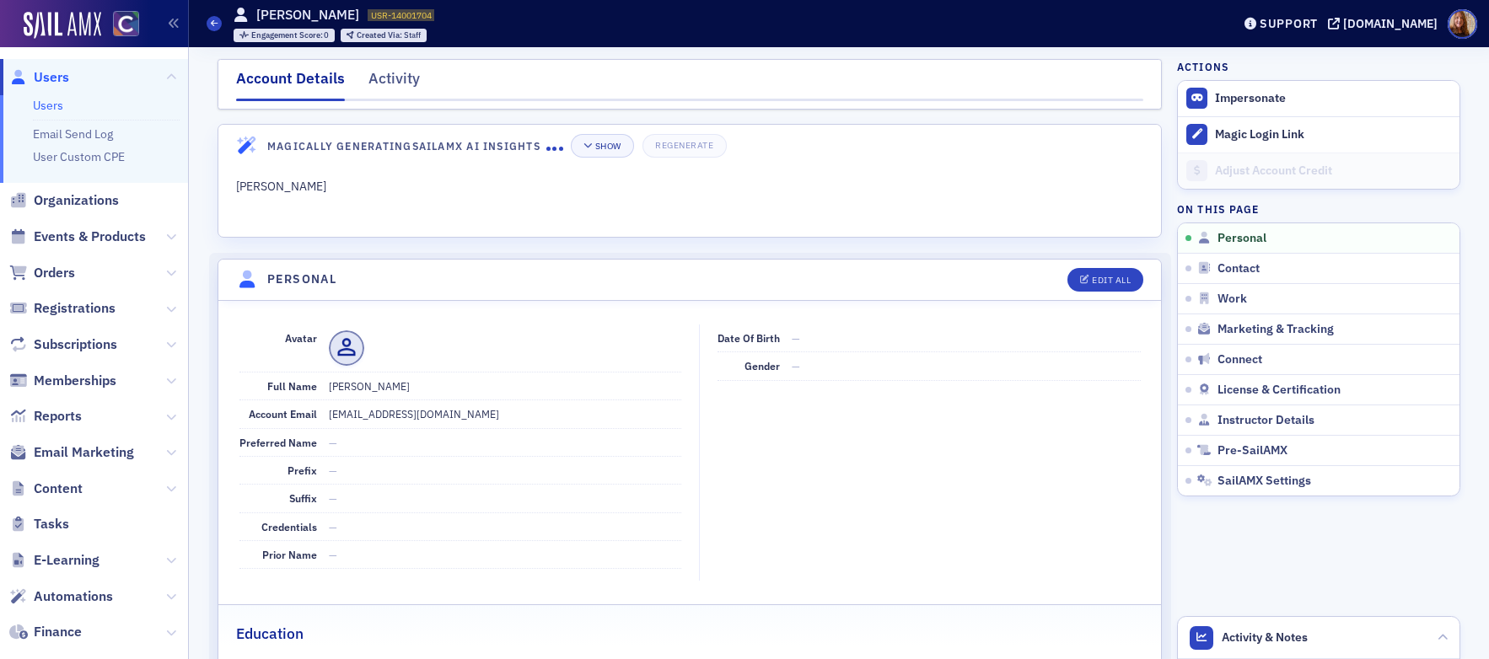
click at [351, 67] on nav "Account Details Activity" at bounding box center [689, 84] width 907 height 34
click at [381, 77] on div "Activity" at bounding box center [393, 82] width 51 height 31
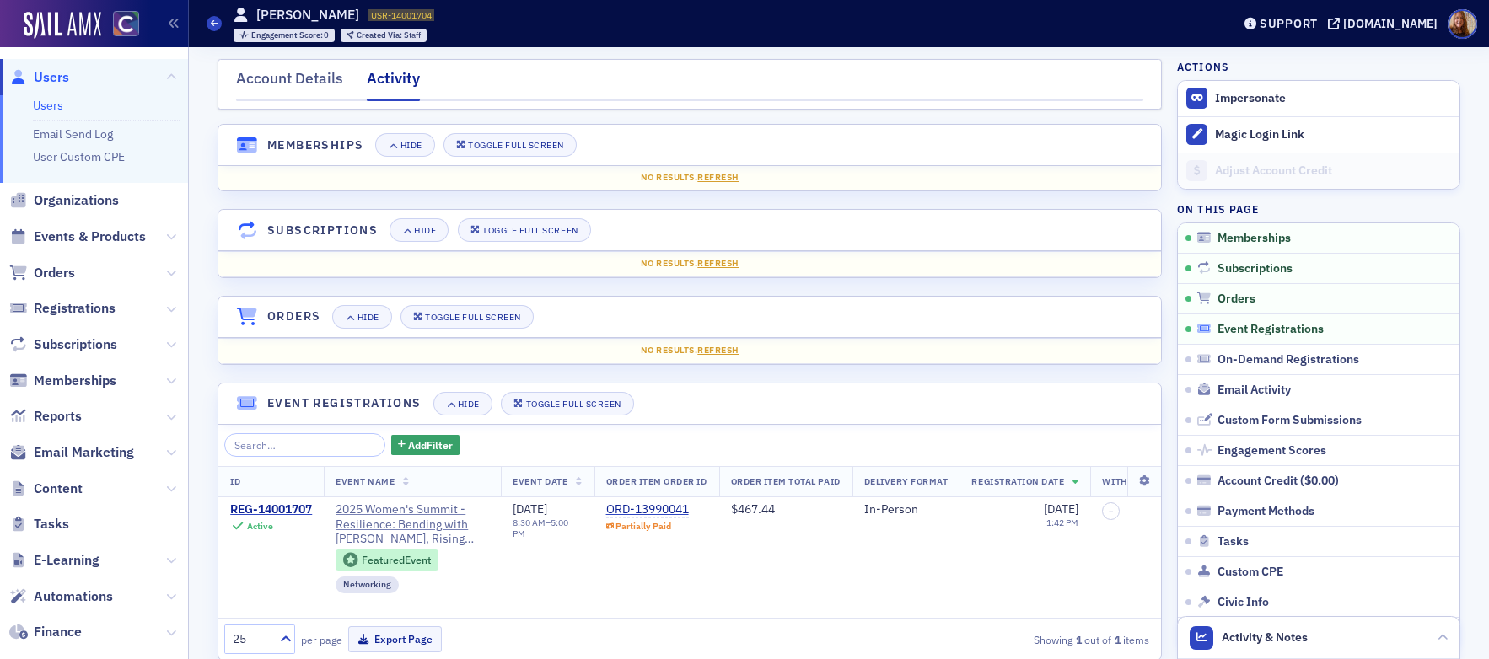
click at [1258, 331] on span "Event Registrations" at bounding box center [1270, 329] width 106 height 15
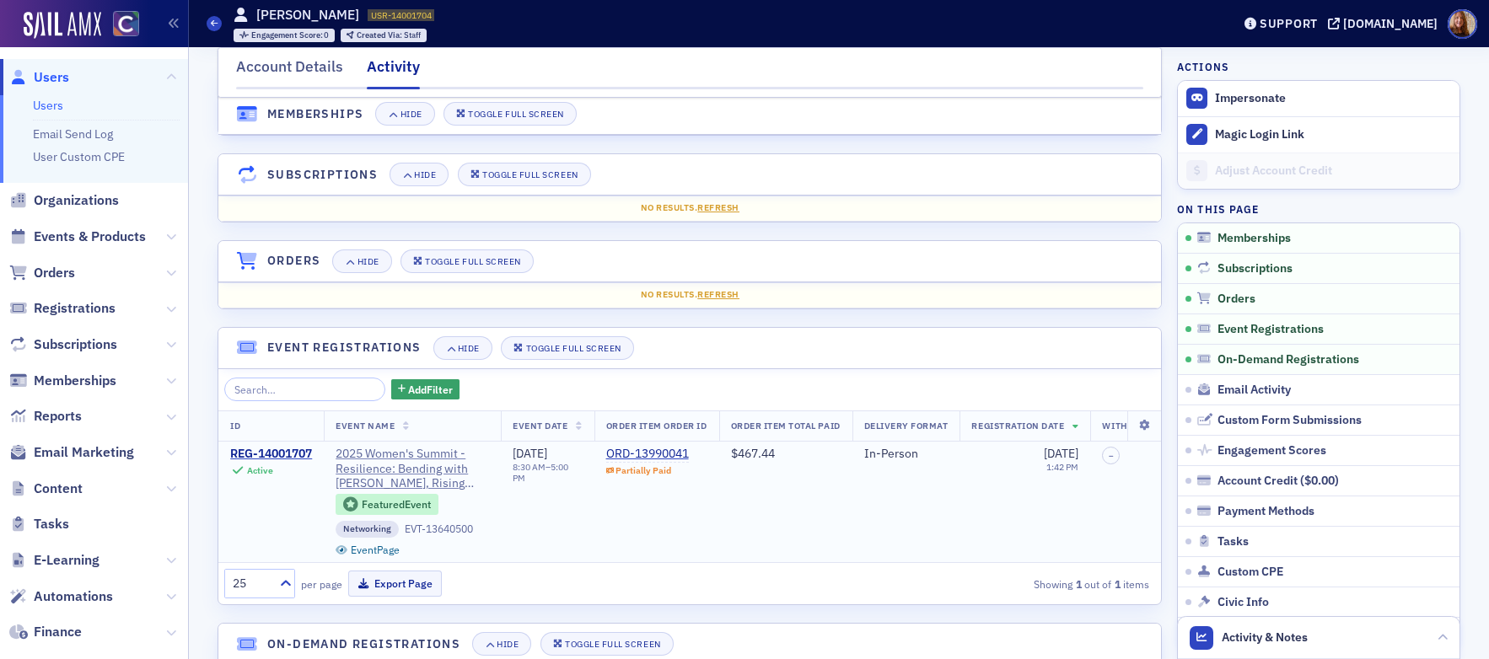
scroll to position [54, 0]
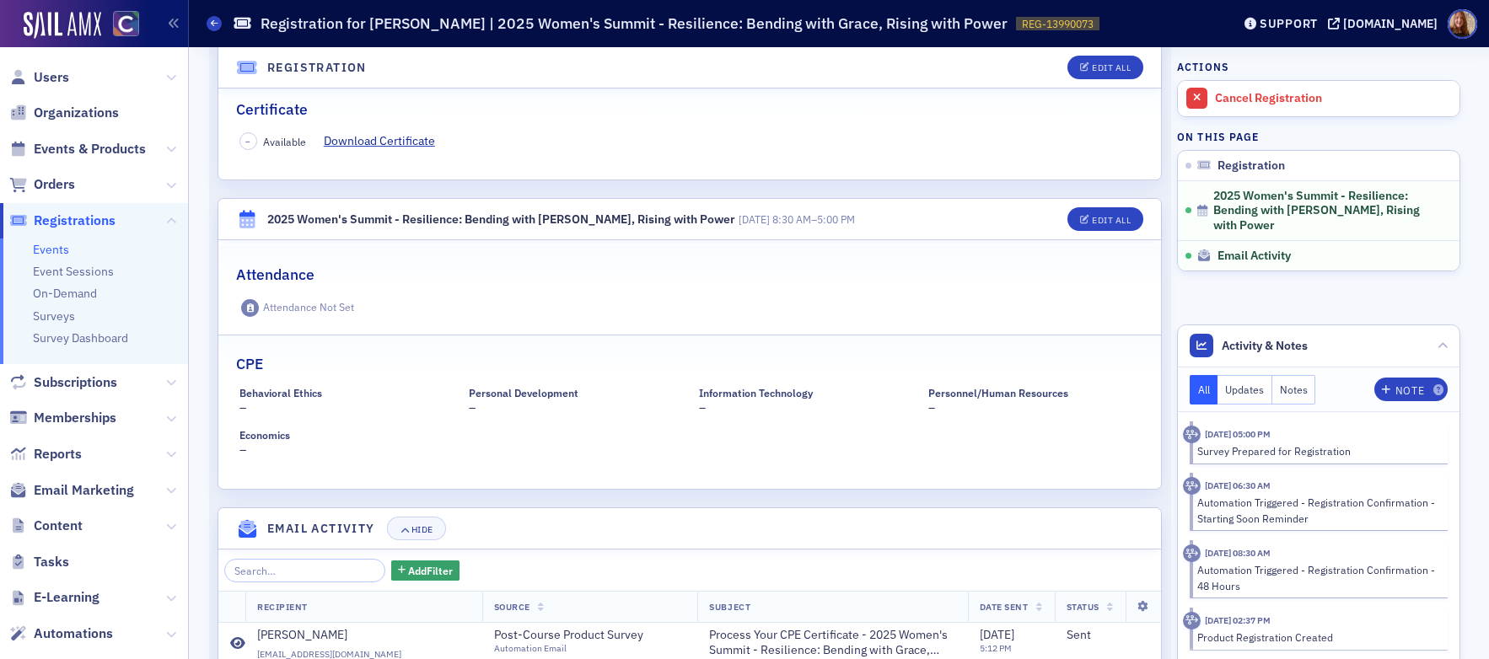
scroll to position [291, 0]
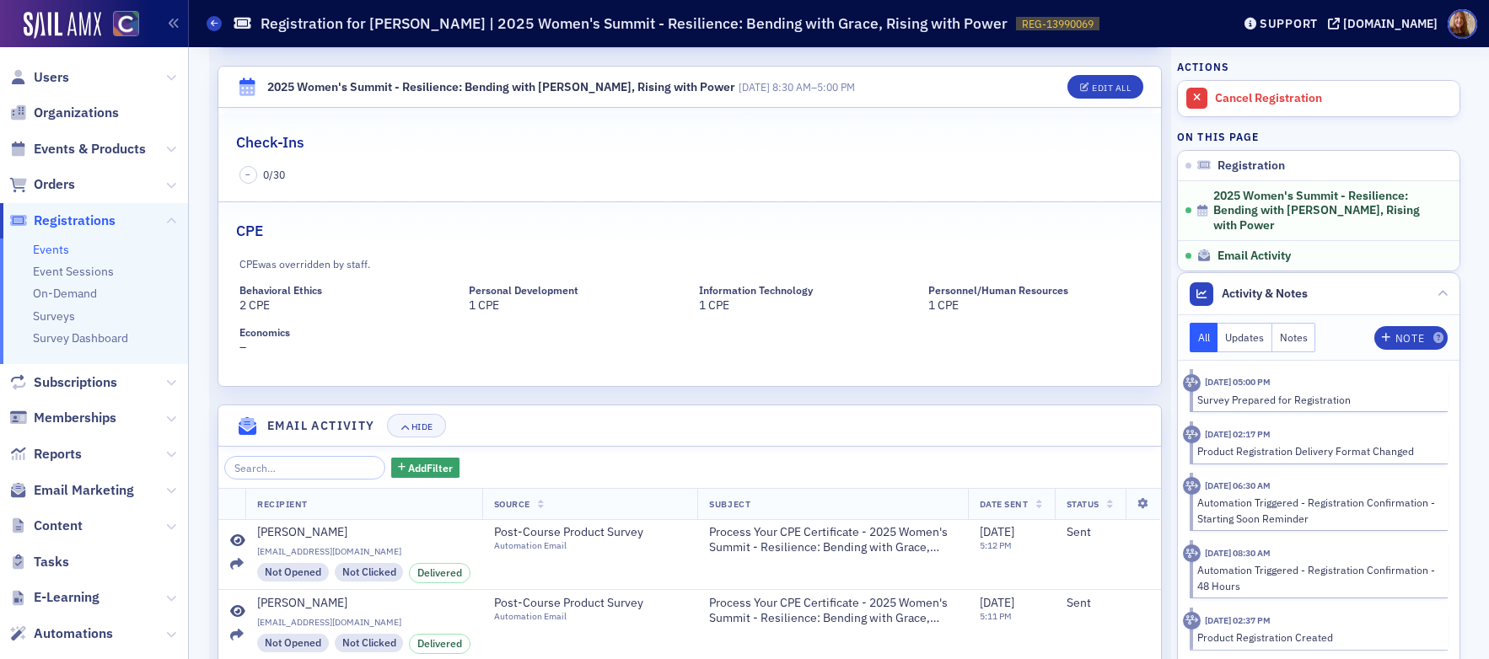
scroll to position [528, 0]
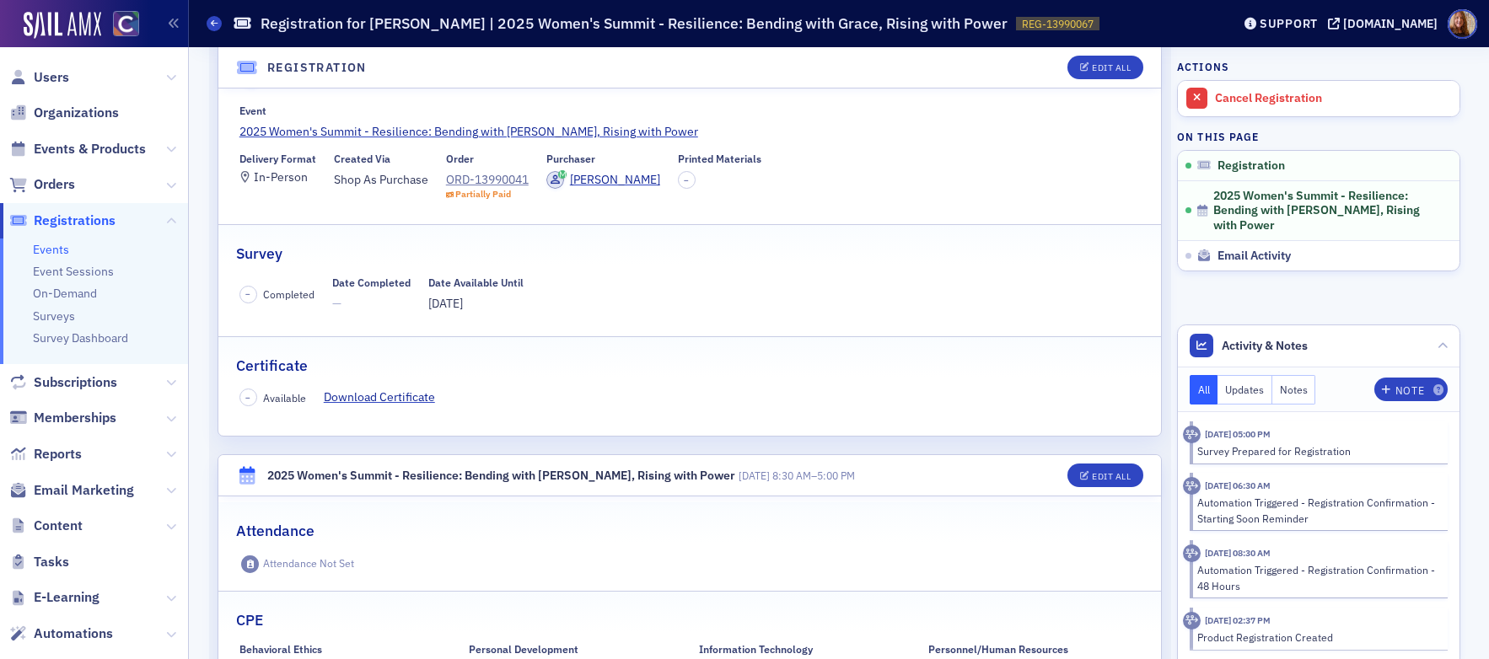
scroll to position [137, 0]
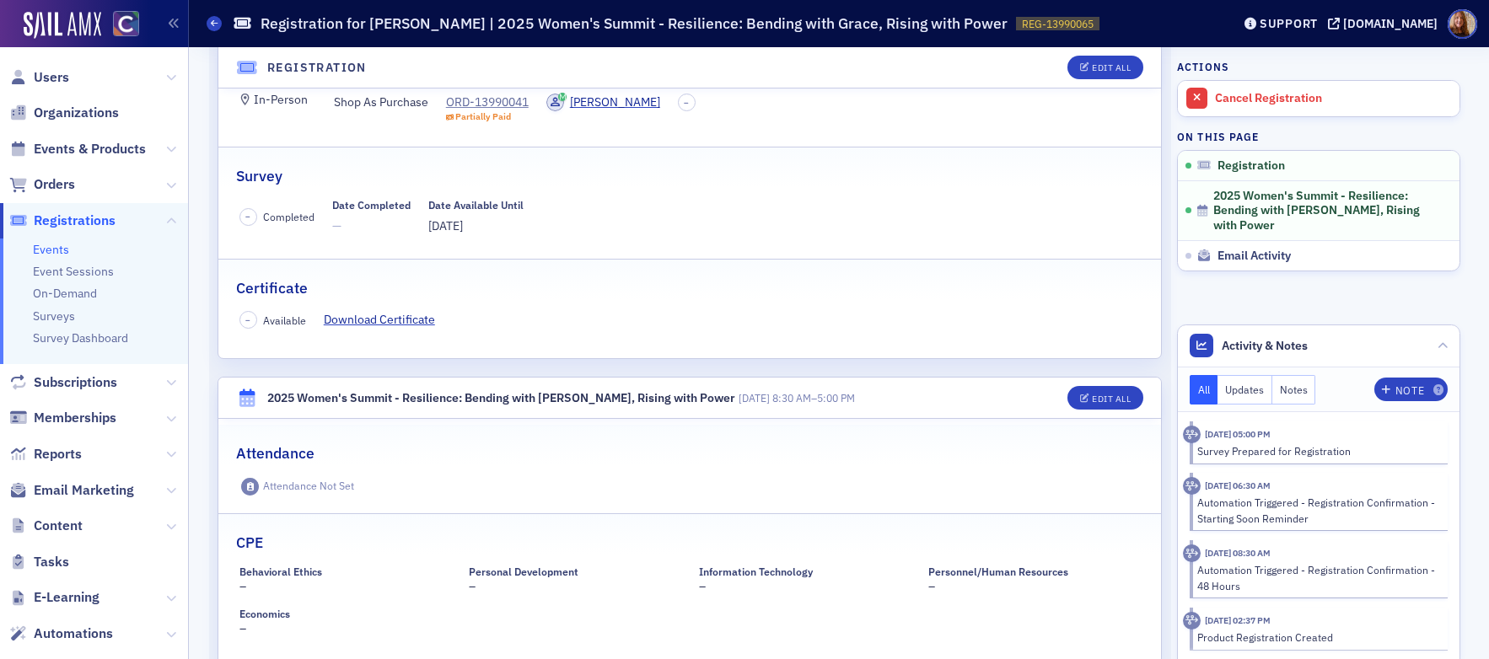
scroll to position [222, 0]
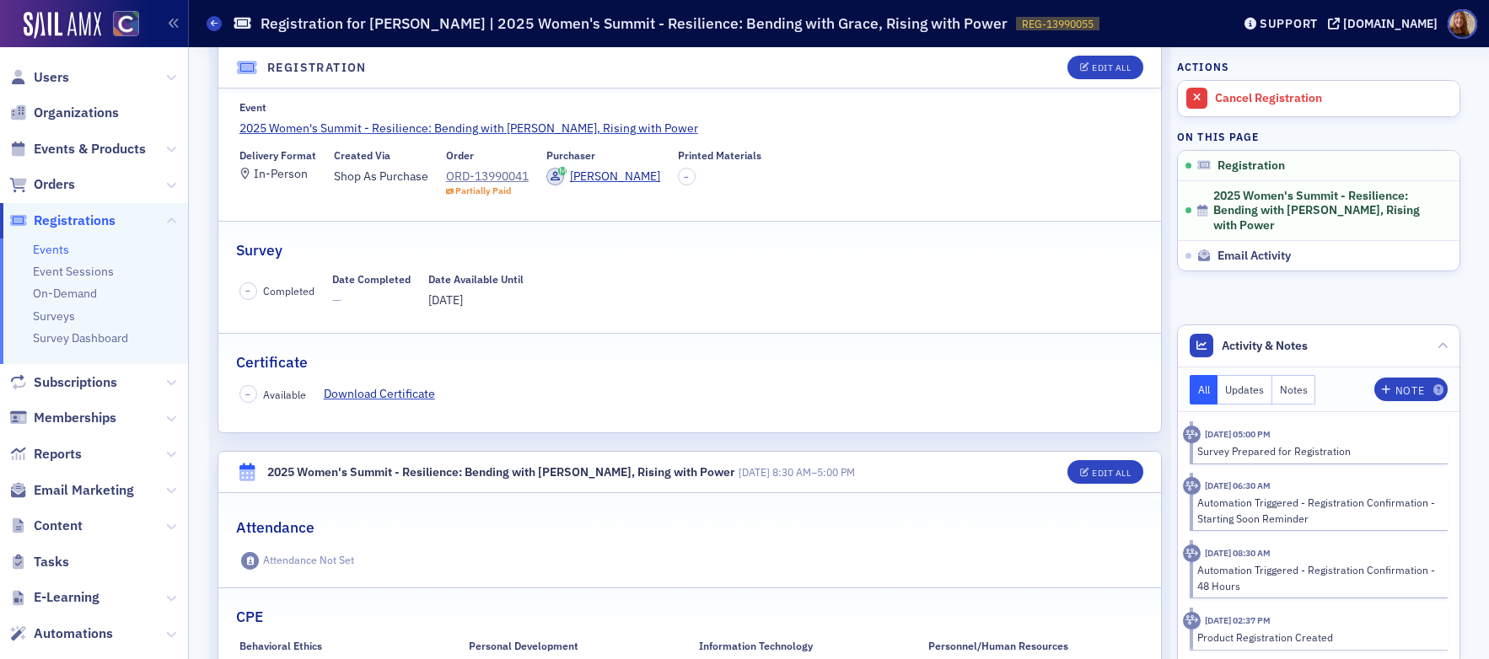
scroll to position [297, 0]
